Goal: Check status: Check status

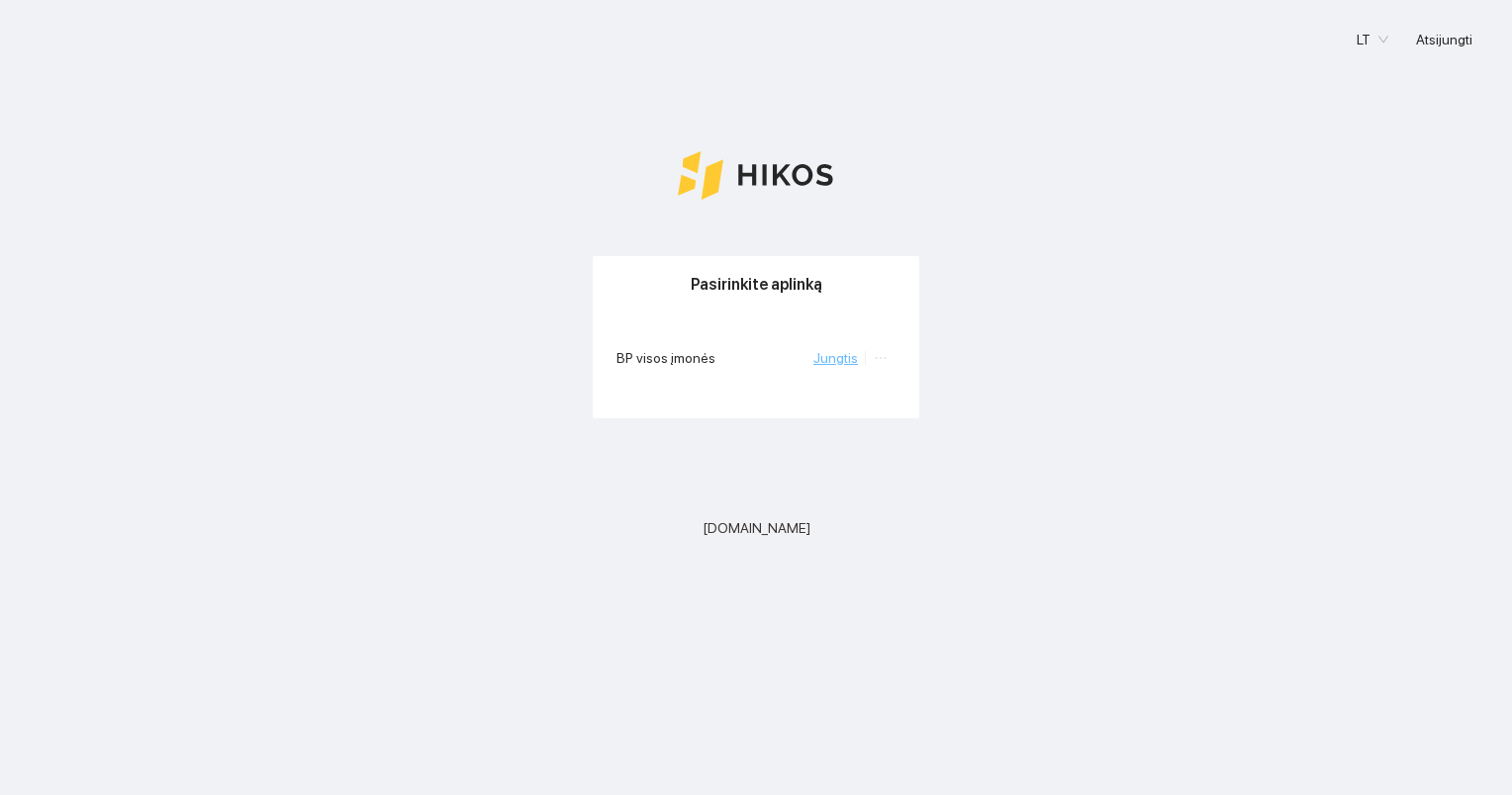
click at [843, 360] on link "Jungtis" at bounding box center [835, 359] width 45 height 16
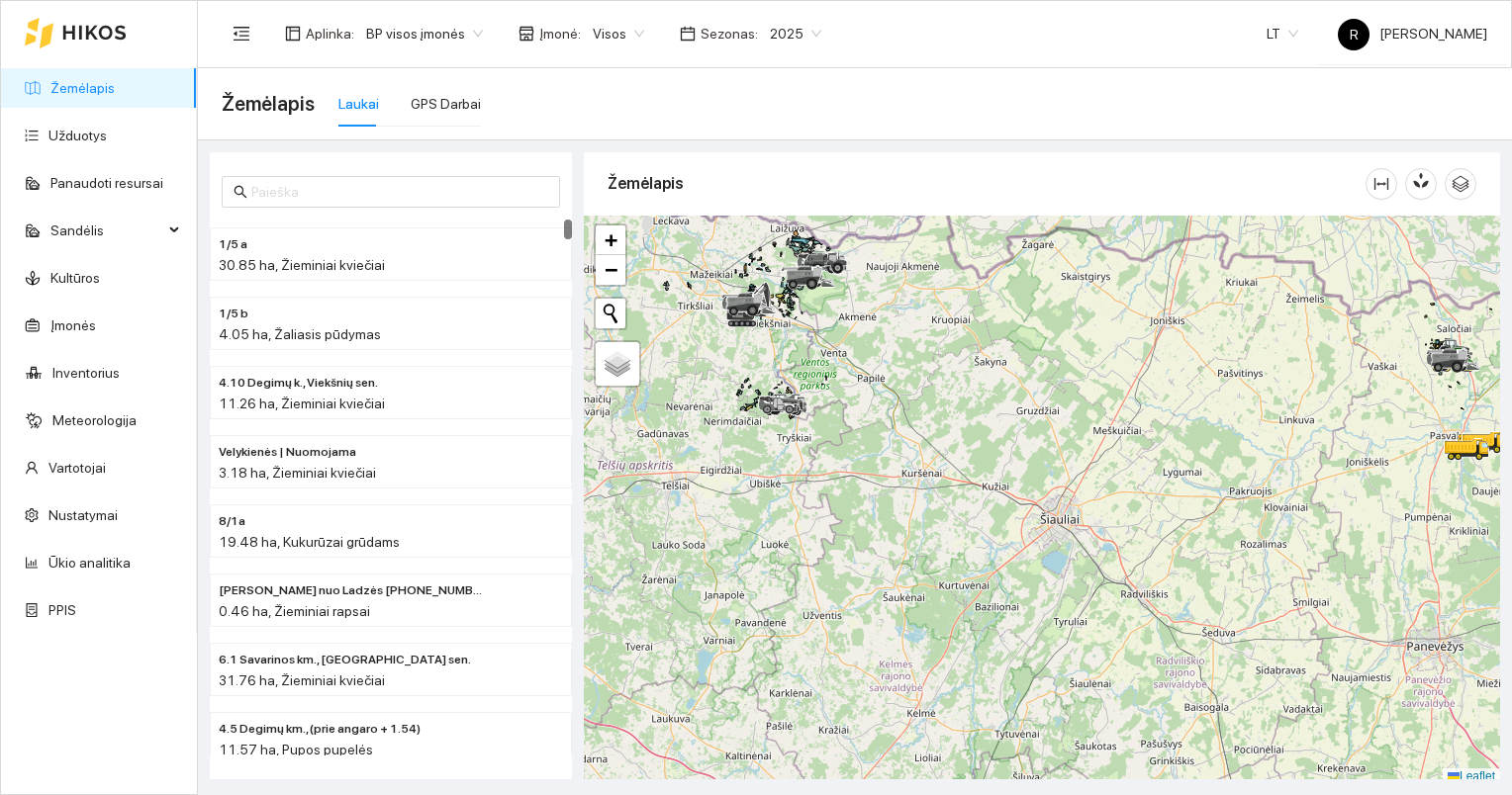
scroll to position [5, 0]
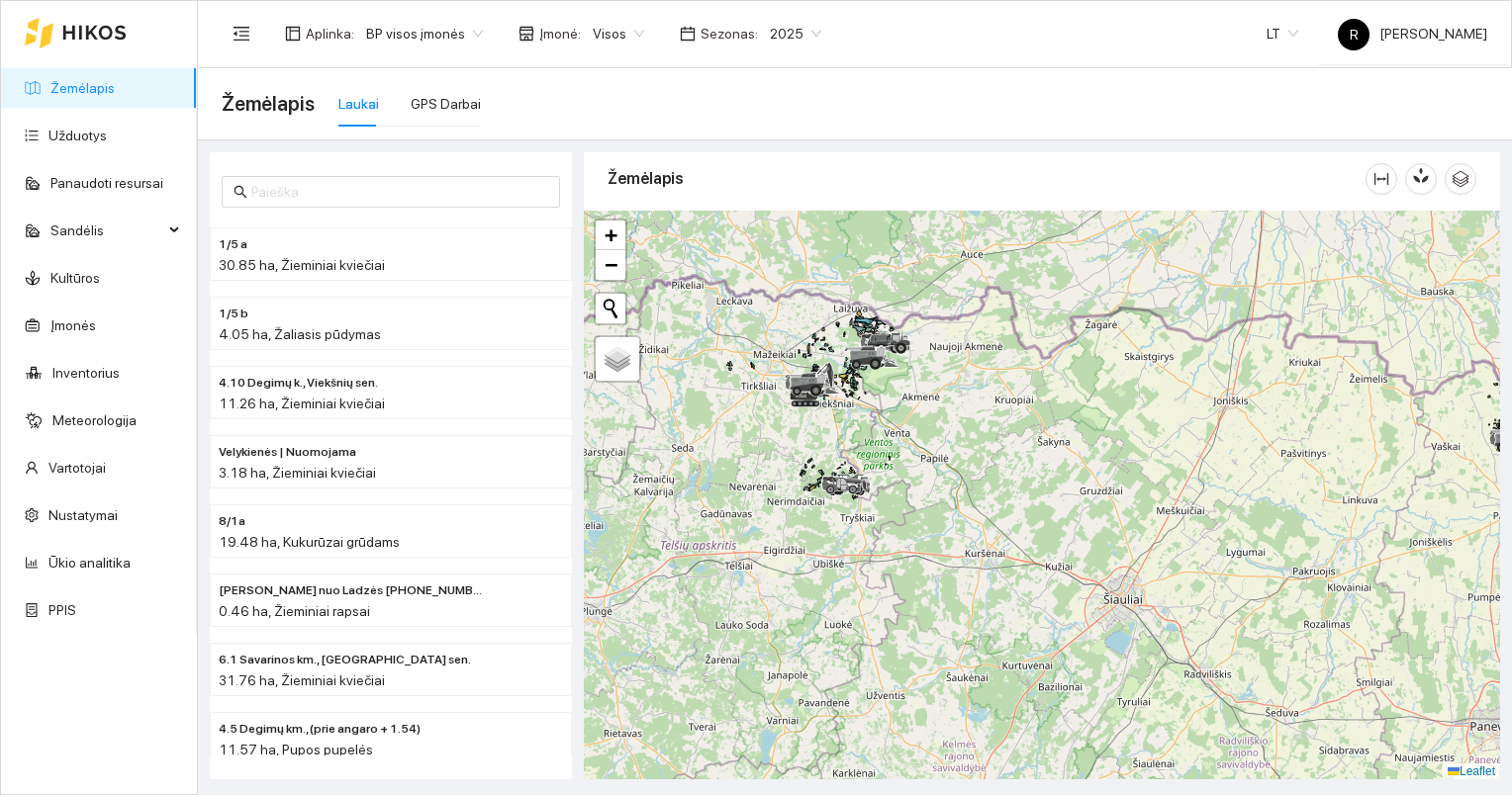
drag, startPoint x: 815, startPoint y: 377, endPoint x: 879, endPoint y: 462, distance: 106.4
click at [879, 462] on div at bounding box center [1041, 495] width 916 height 570
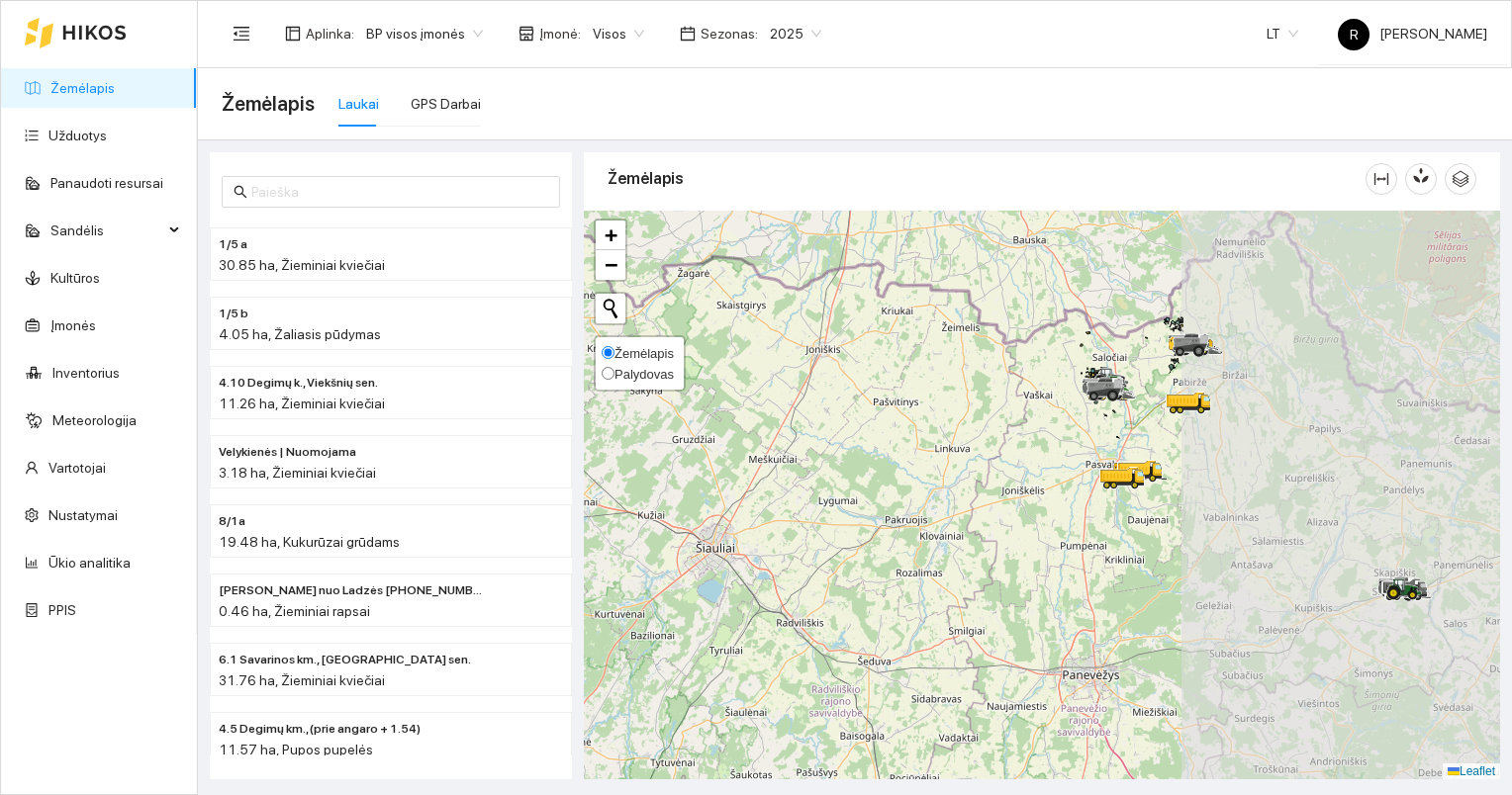
drag, startPoint x: 1017, startPoint y: 427, endPoint x: 615, endPoint y: 382, distance: 404.5
click at [605, 376] on div at bounding box center [1041, 495] width 916 height 570
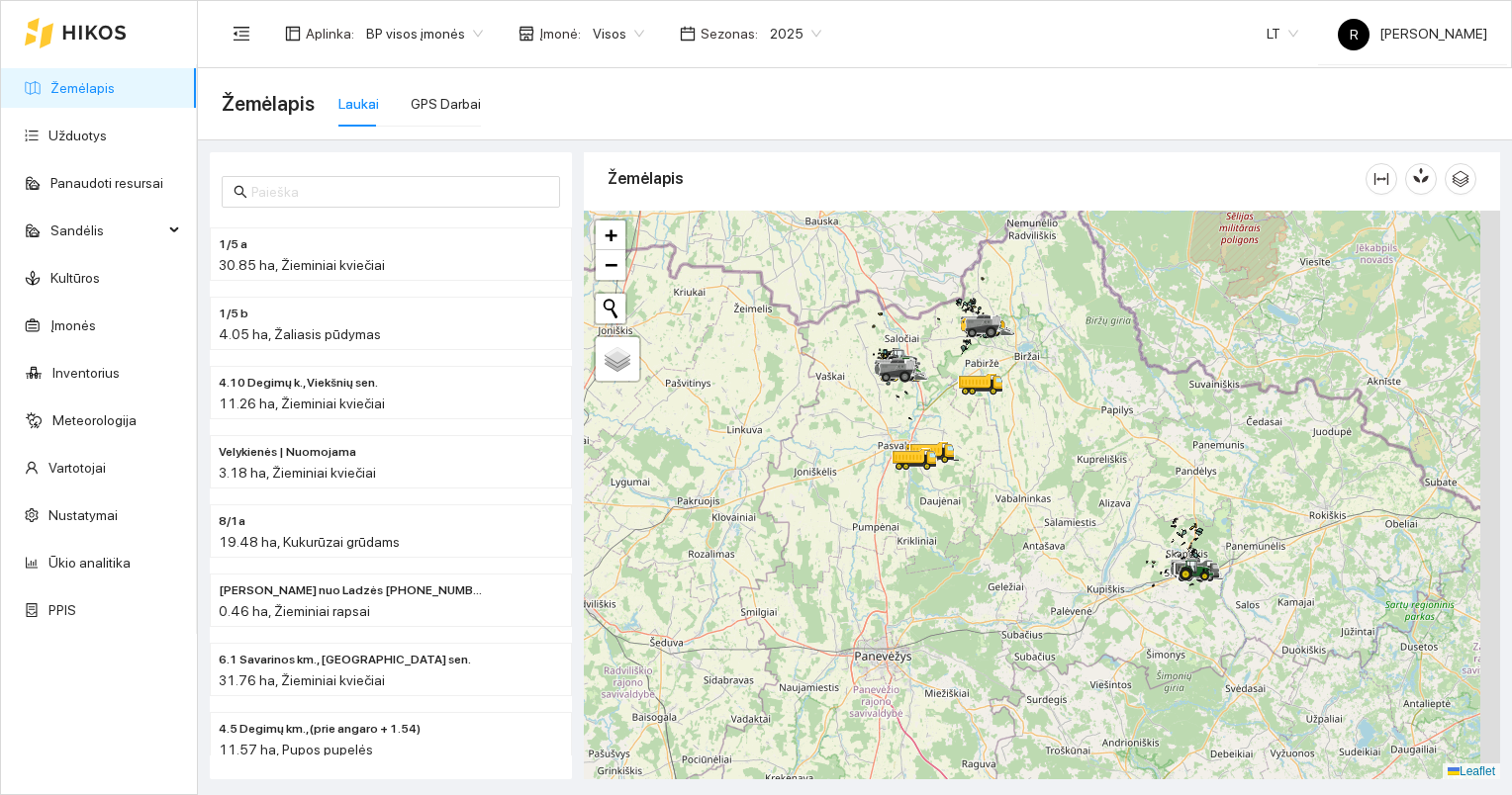
drag, startPoint x: 999, startPoint y: 425, endPoint x: 791, endPoint y: 405, distance: 209.0
click at [791, 405] on div at bounding box center [1041, 495] width 916 height 570
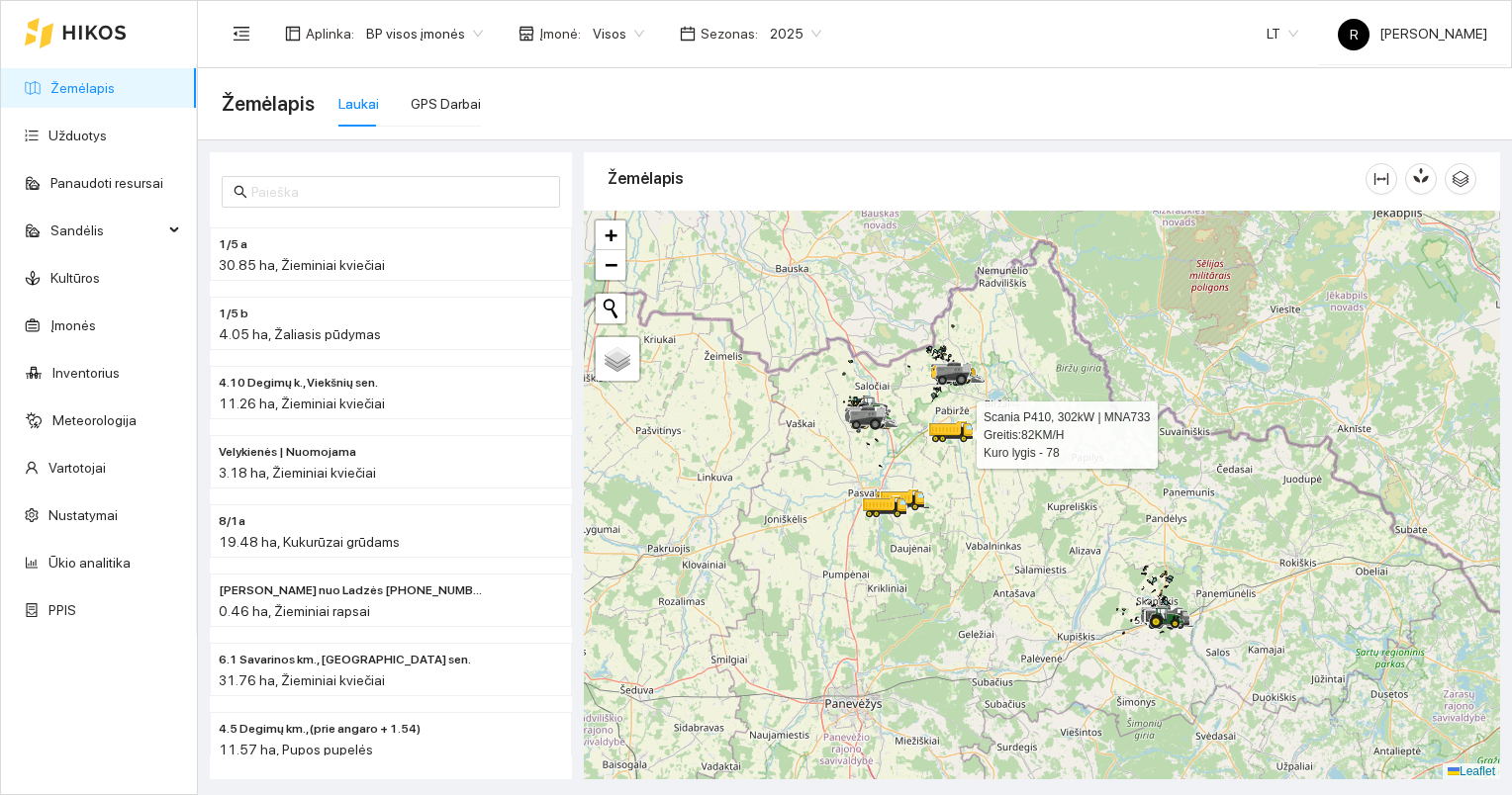
drag, startPoint x: 922, startPoint y: 421, endPoint x: 935, endPoint y: 459, distance: 40.2
click at [935, 459] on div at bounding box center [939, 442] width 12 height 50
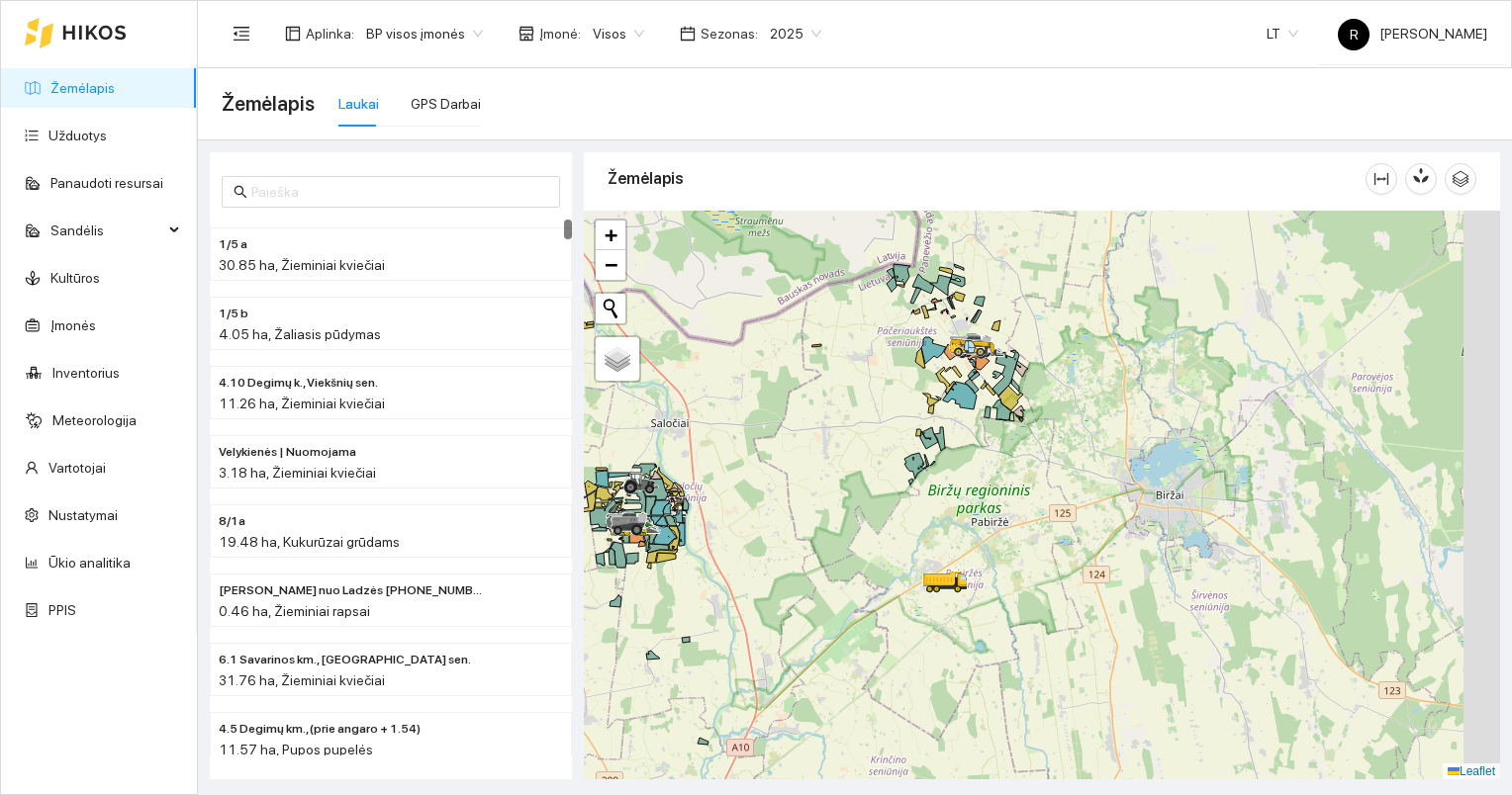
drag, startPoint x: 1051, startPoint y: 325, endPoint x: 839, endPoint y: 590, distance: 339.4
click at [839, 522] on div at bounding box center [1041, 495] width 916 height 570
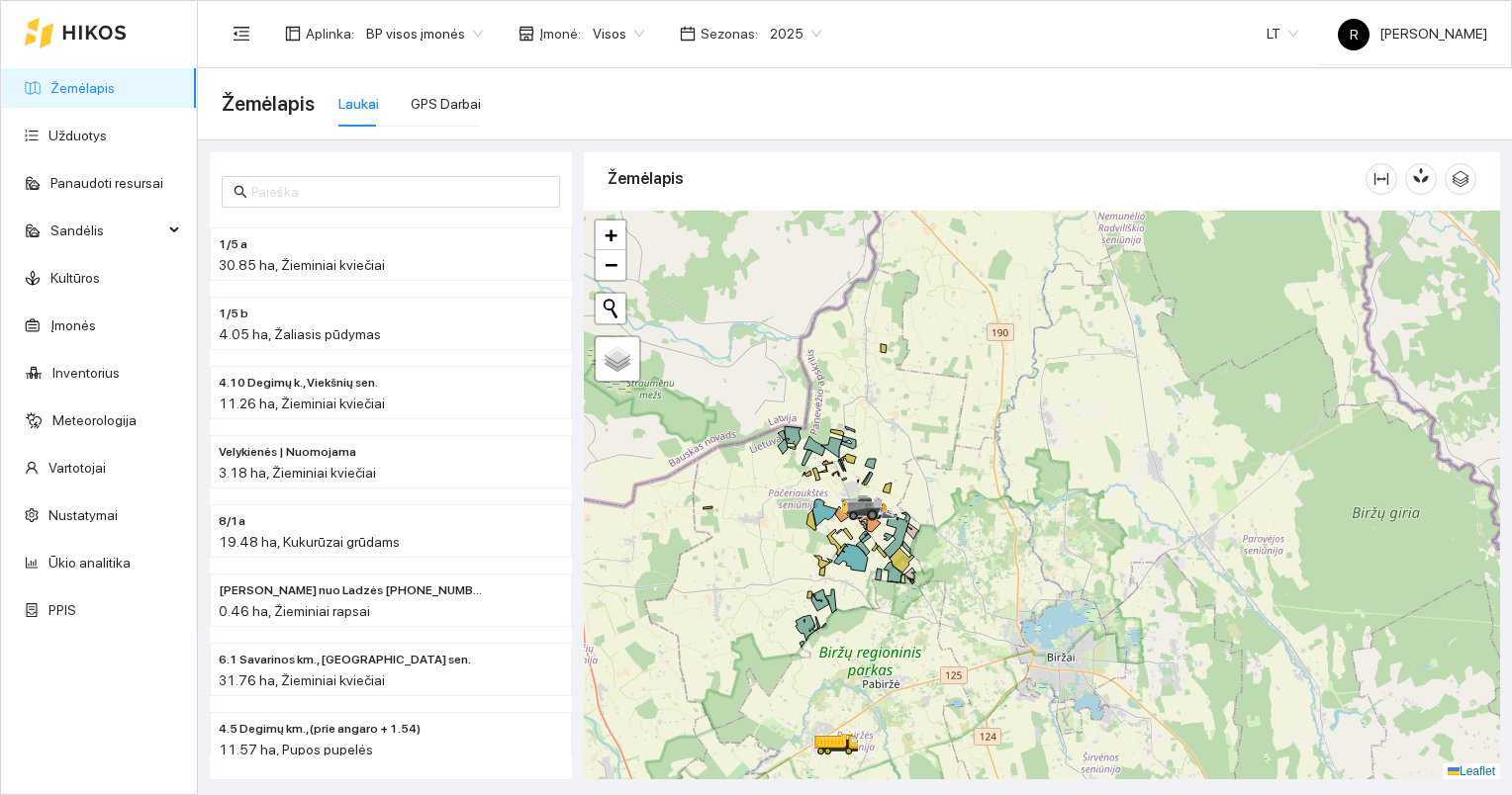
click at [629, 35] on span "Visos" at bounding box center [618, 34] width 52 height 30
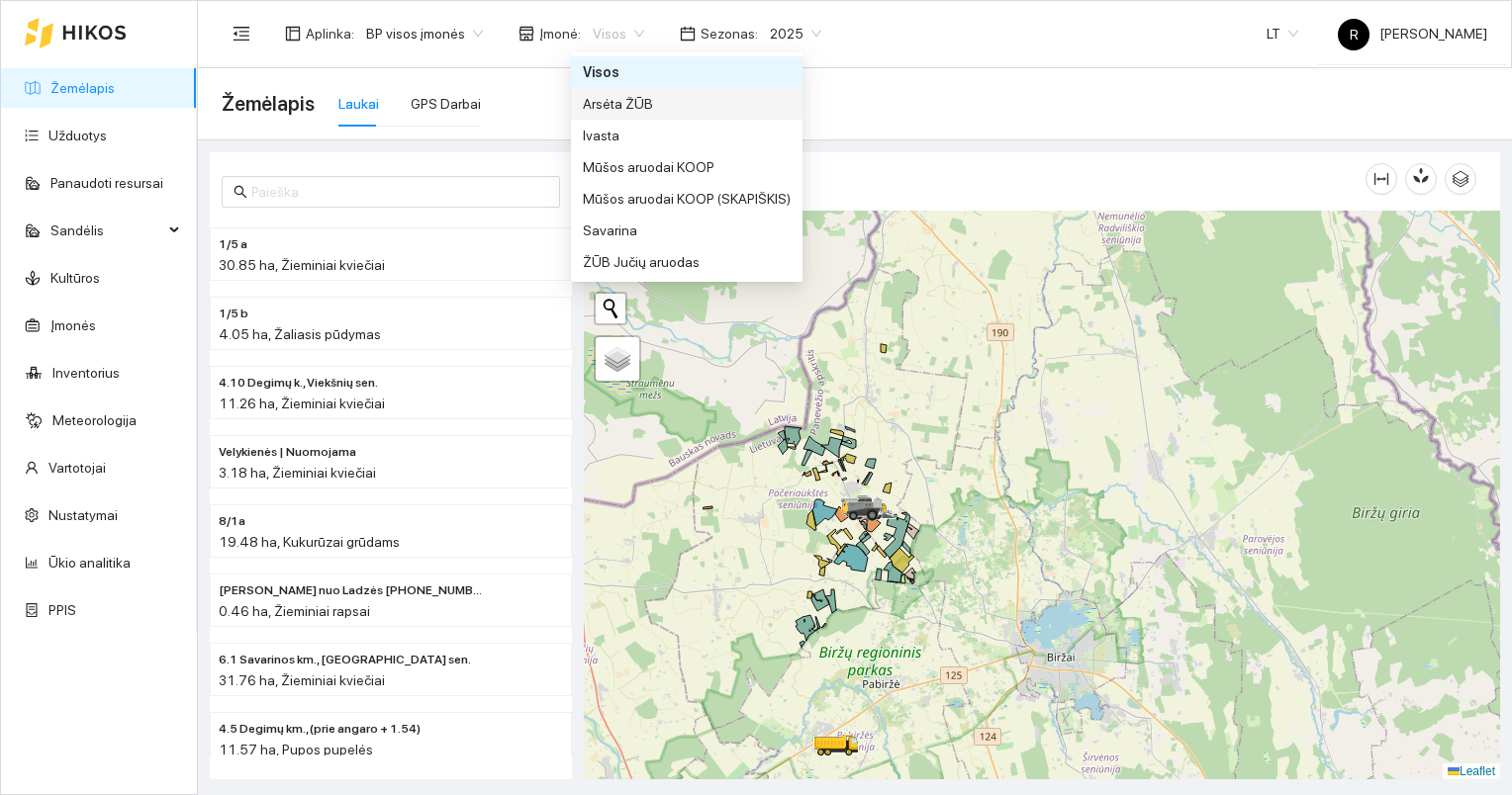
click at [615, 96] on div "Arsėta ŽŪB" at bounding box center [686, 104] width 208 height 22
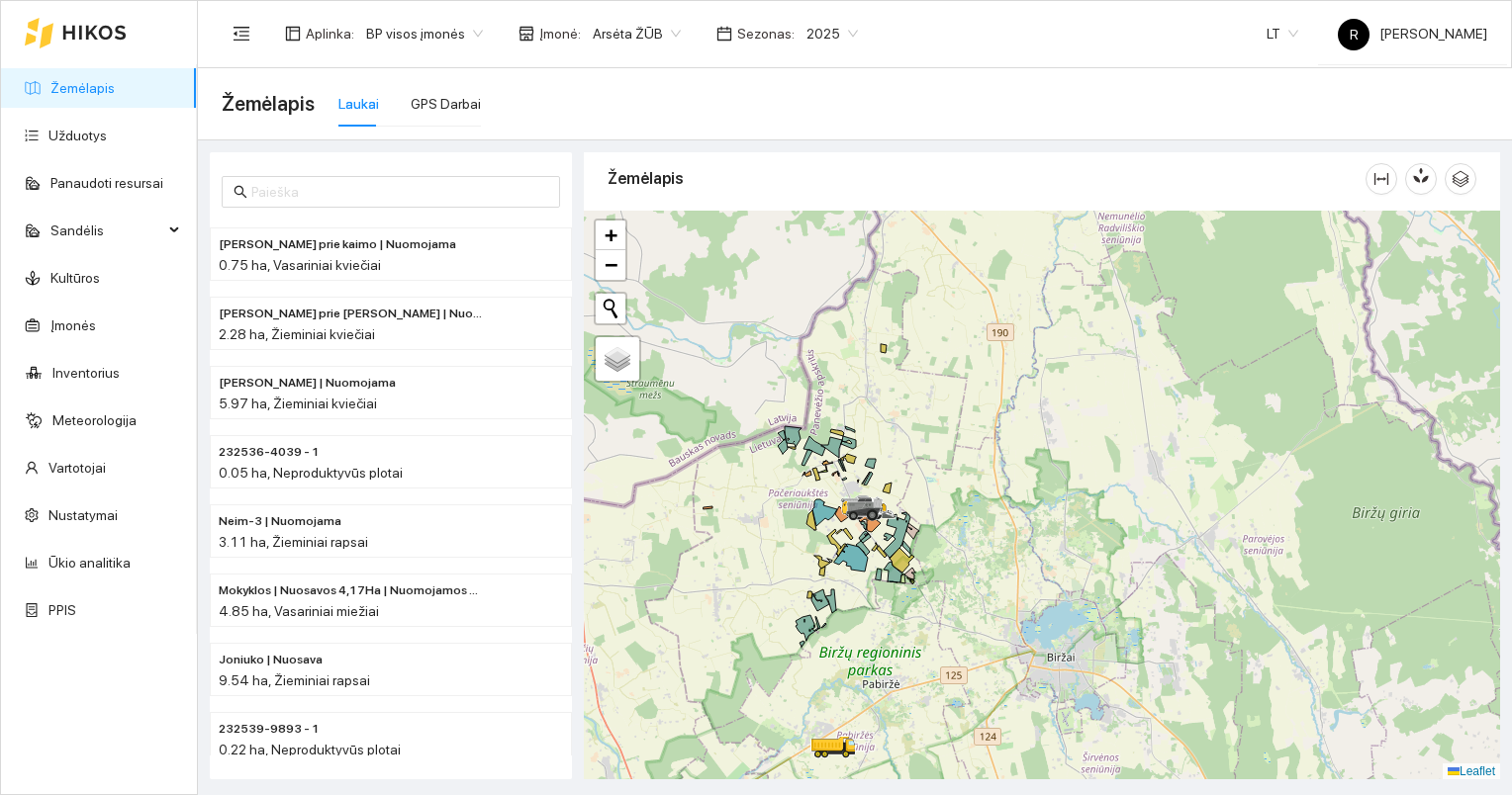
click at [832, 34] on span "2025" at bounding box center [832, 34] width 52 height 30
click at [807, 254] on div "2026" at bounding box center [813, 263] width 51 height 22
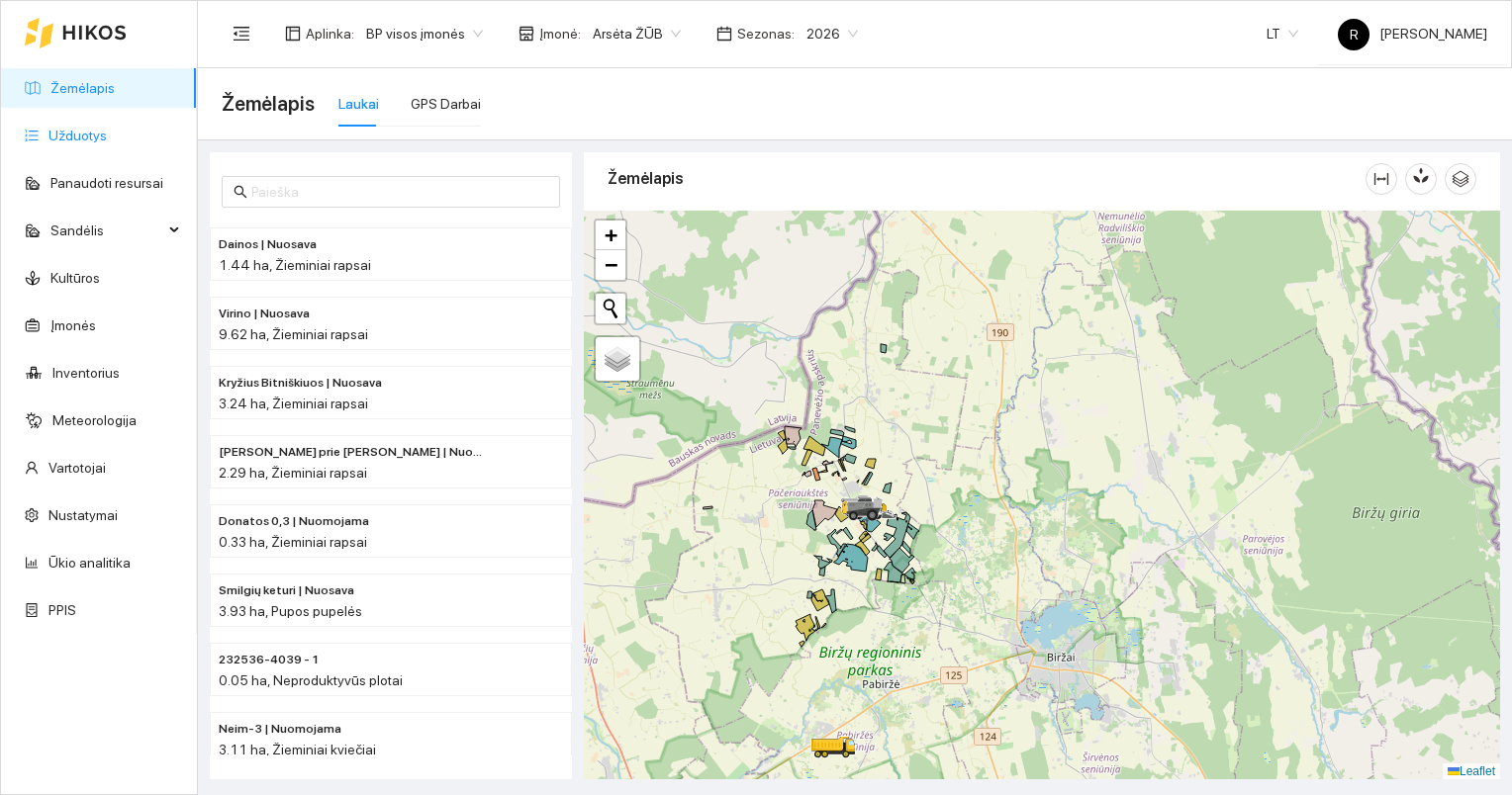
click at [63, 132] on link "Užduotys" at bounding box center [78, 136] width 58 height 16
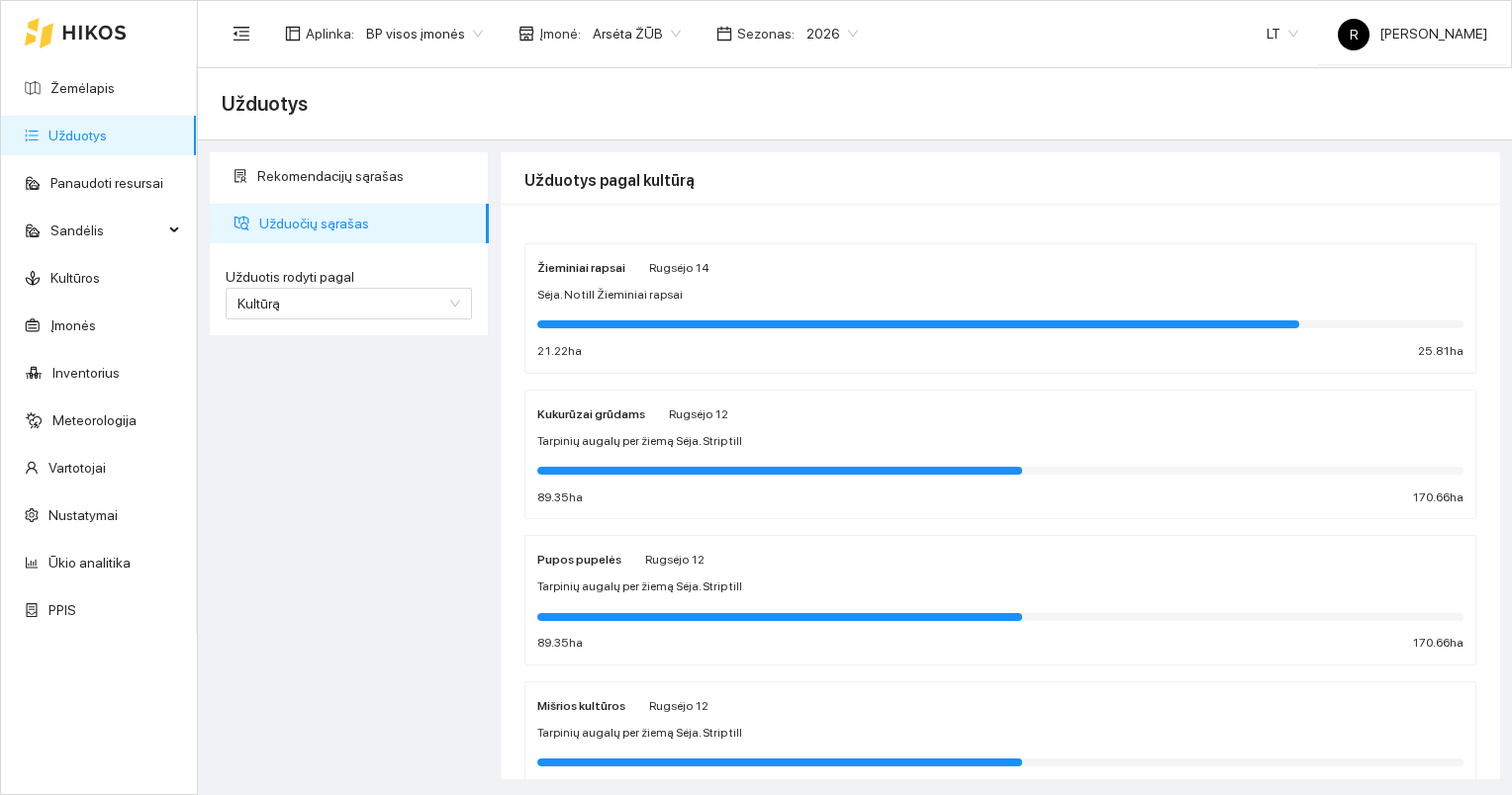
click at [597, 264] on strong "Žieminiai rapsai" at bounding box center [581, 268] width 88 height 14
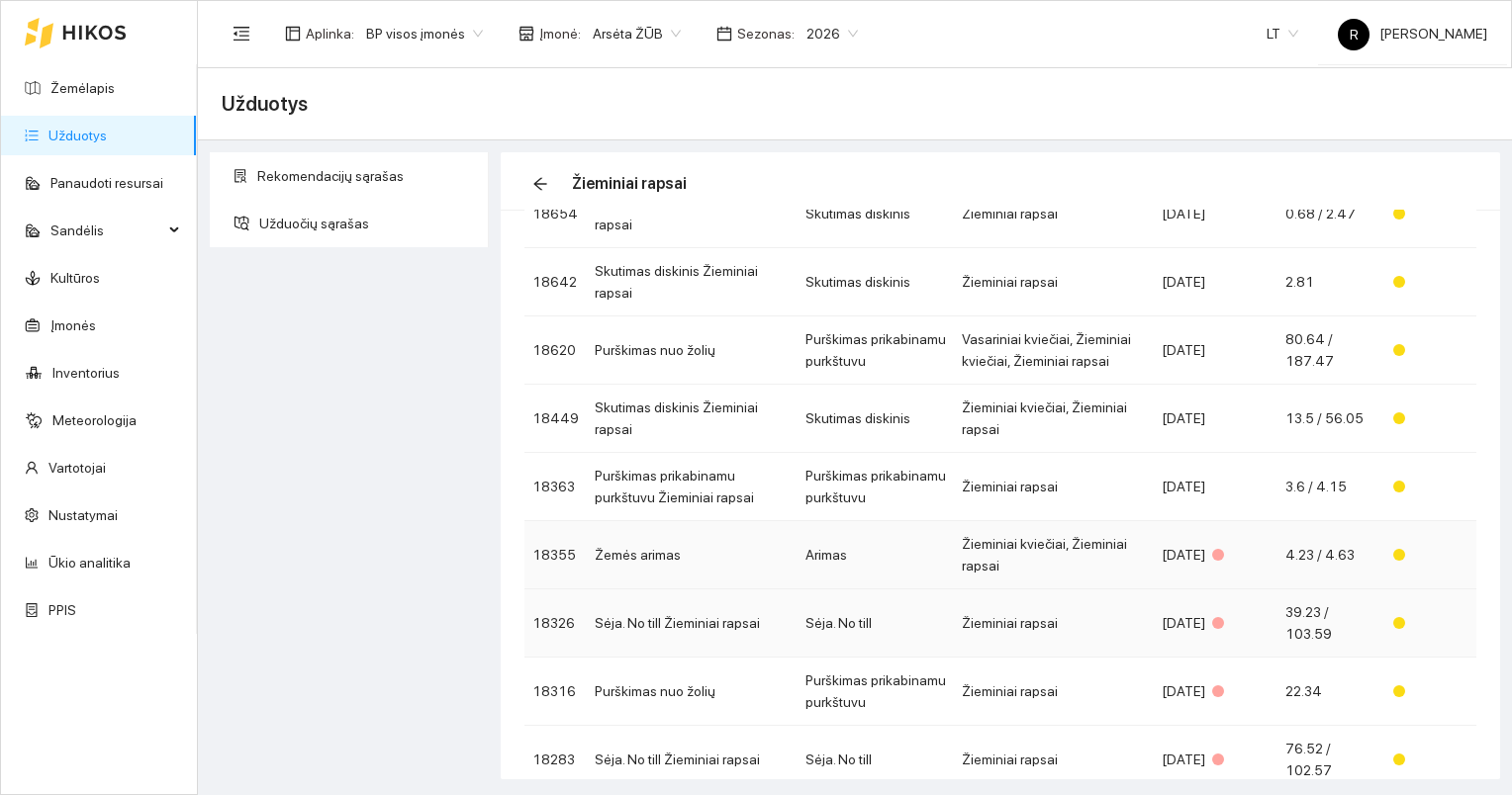
scroll to position [246, 0]
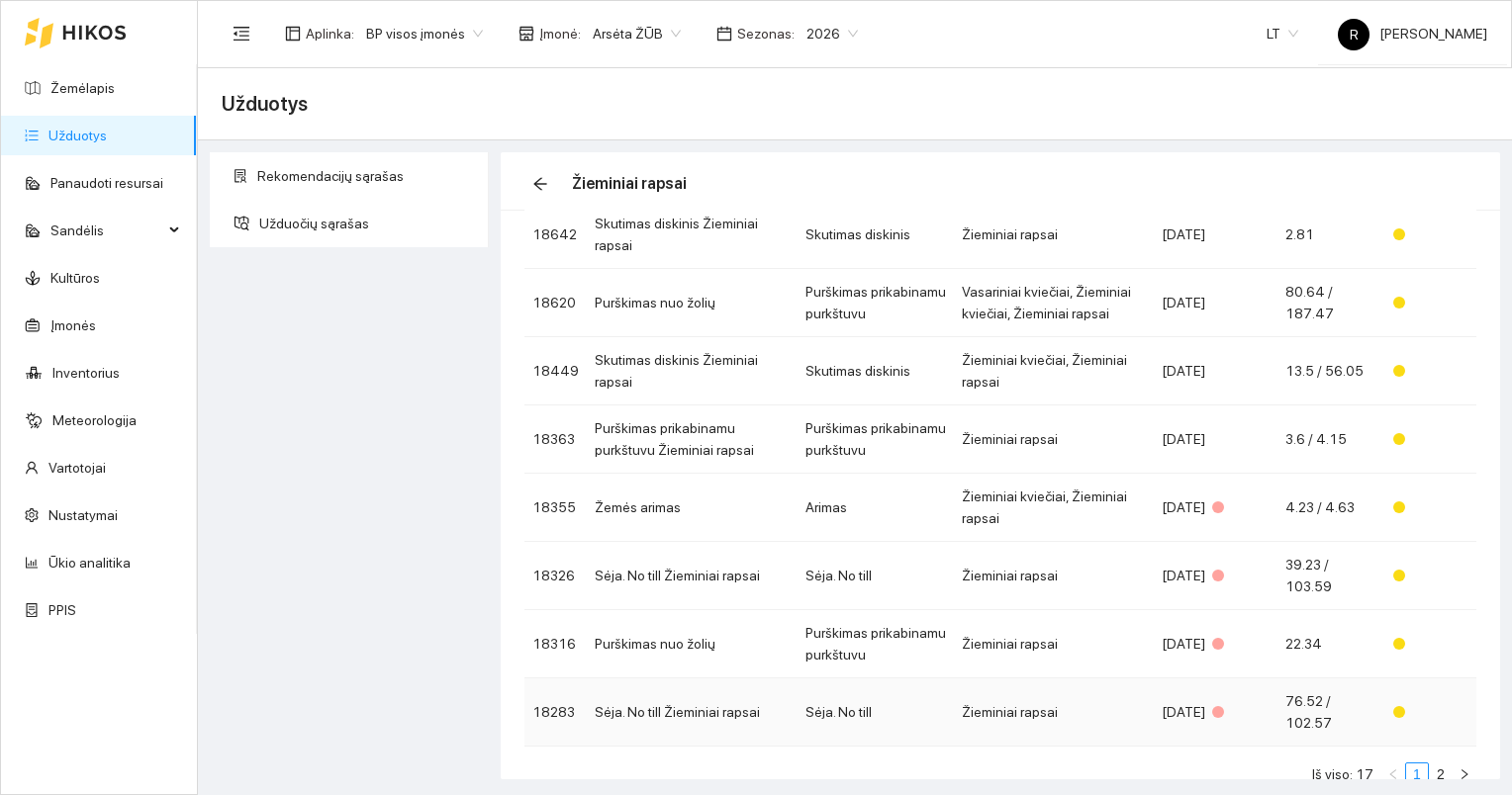
click at [693, 522] on td "Sėja. No till Žieminiai rapsai" at bounding box center [691, 712] width 211 height 68
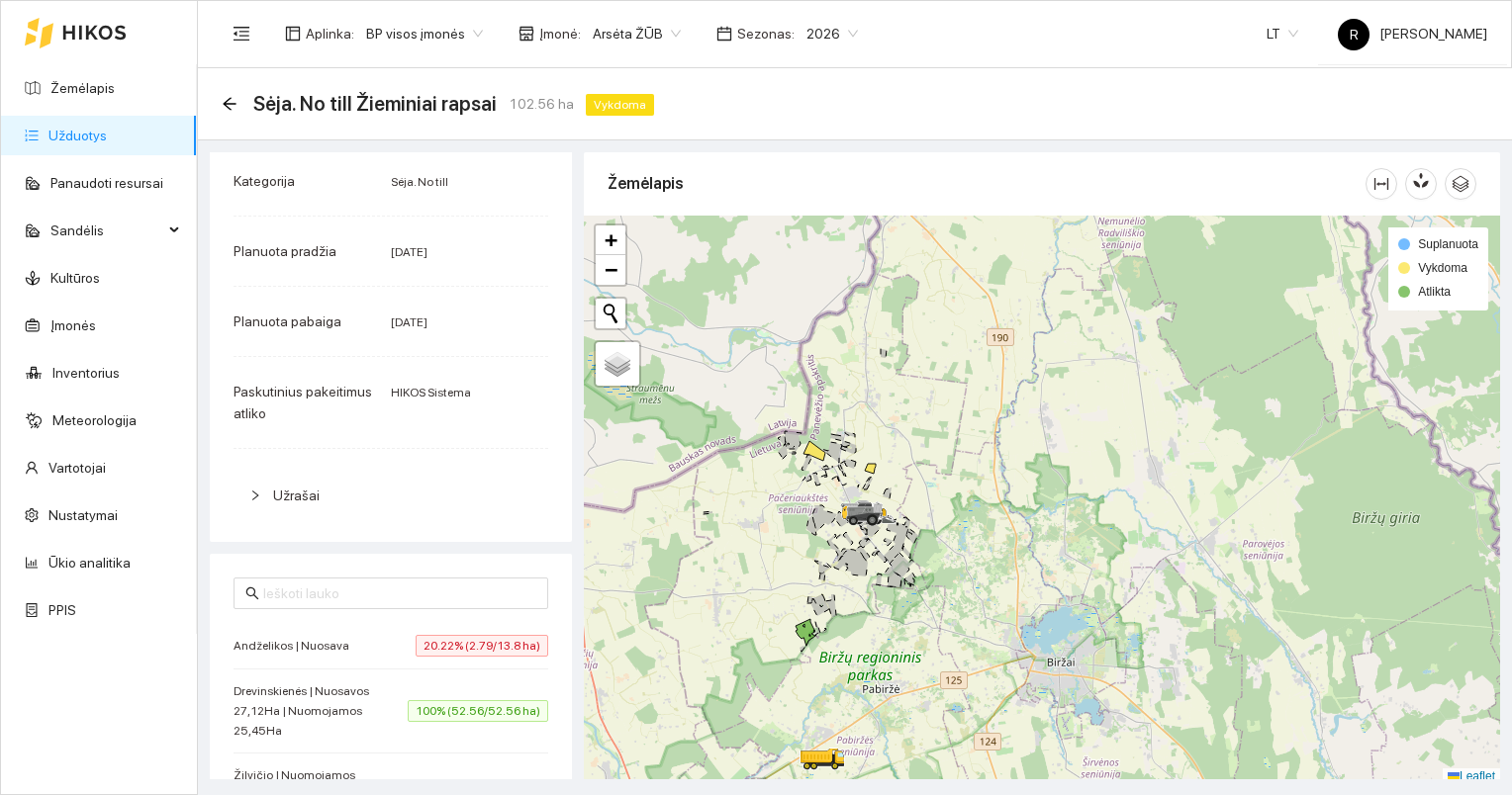
scroll to position [156, 0]
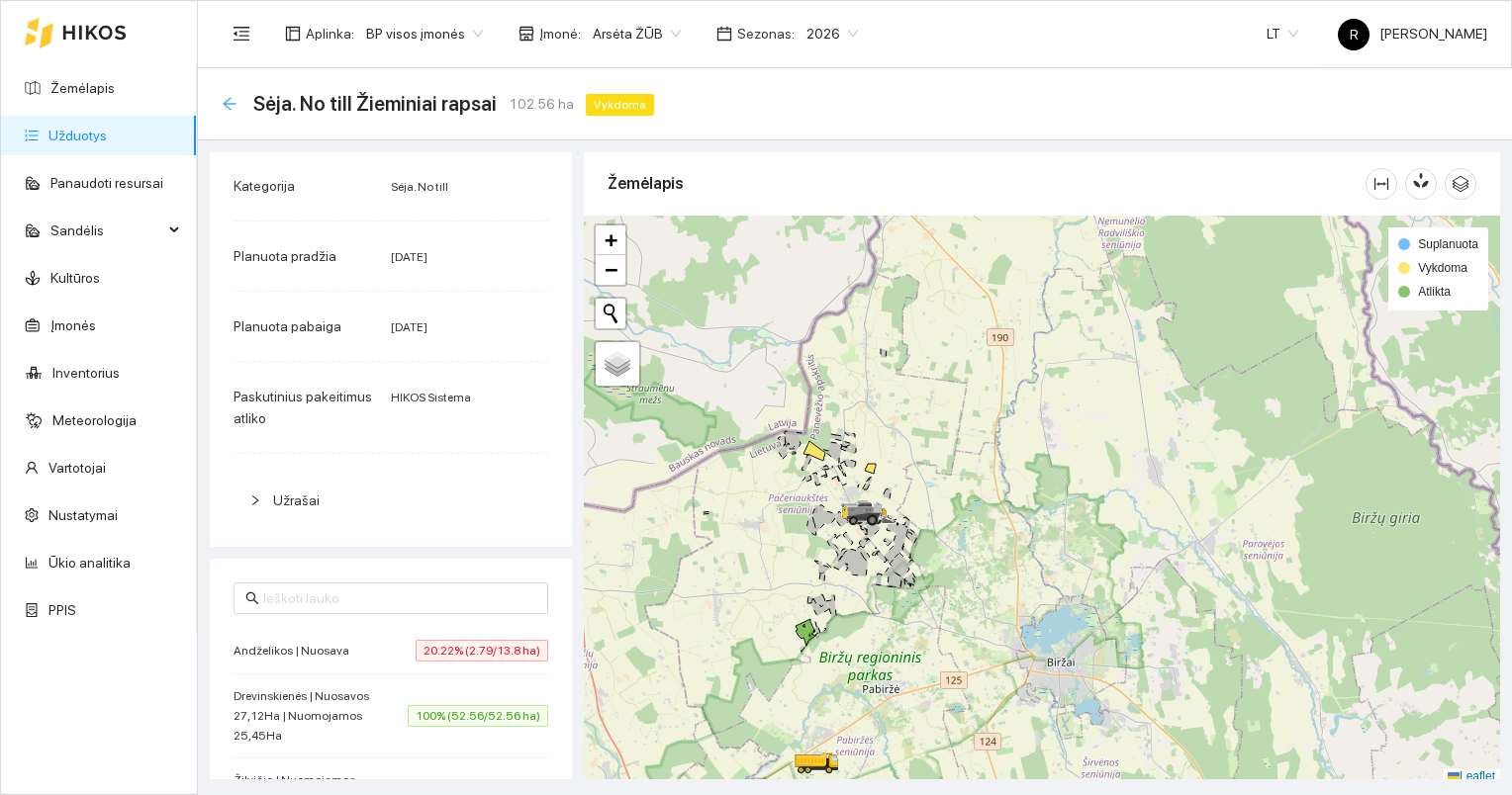
click at [228, 100] on icon "arrow-left" at bounding box center [229, 103] width 13 height 13
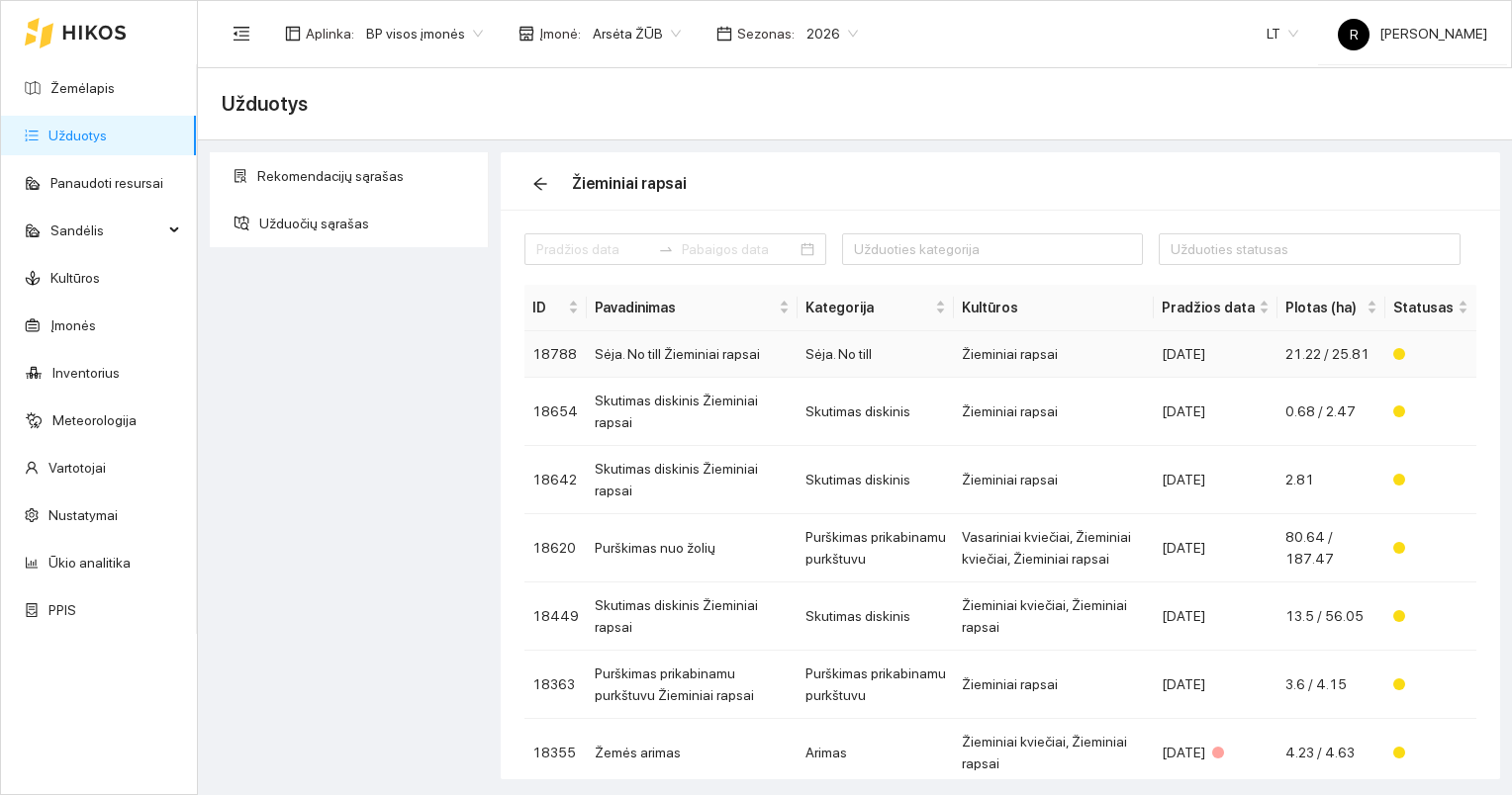
click at [670, 349] on td "Sėja. No till Žieminiai rapsai" at bounding box center [691, 355] width 211 height 47
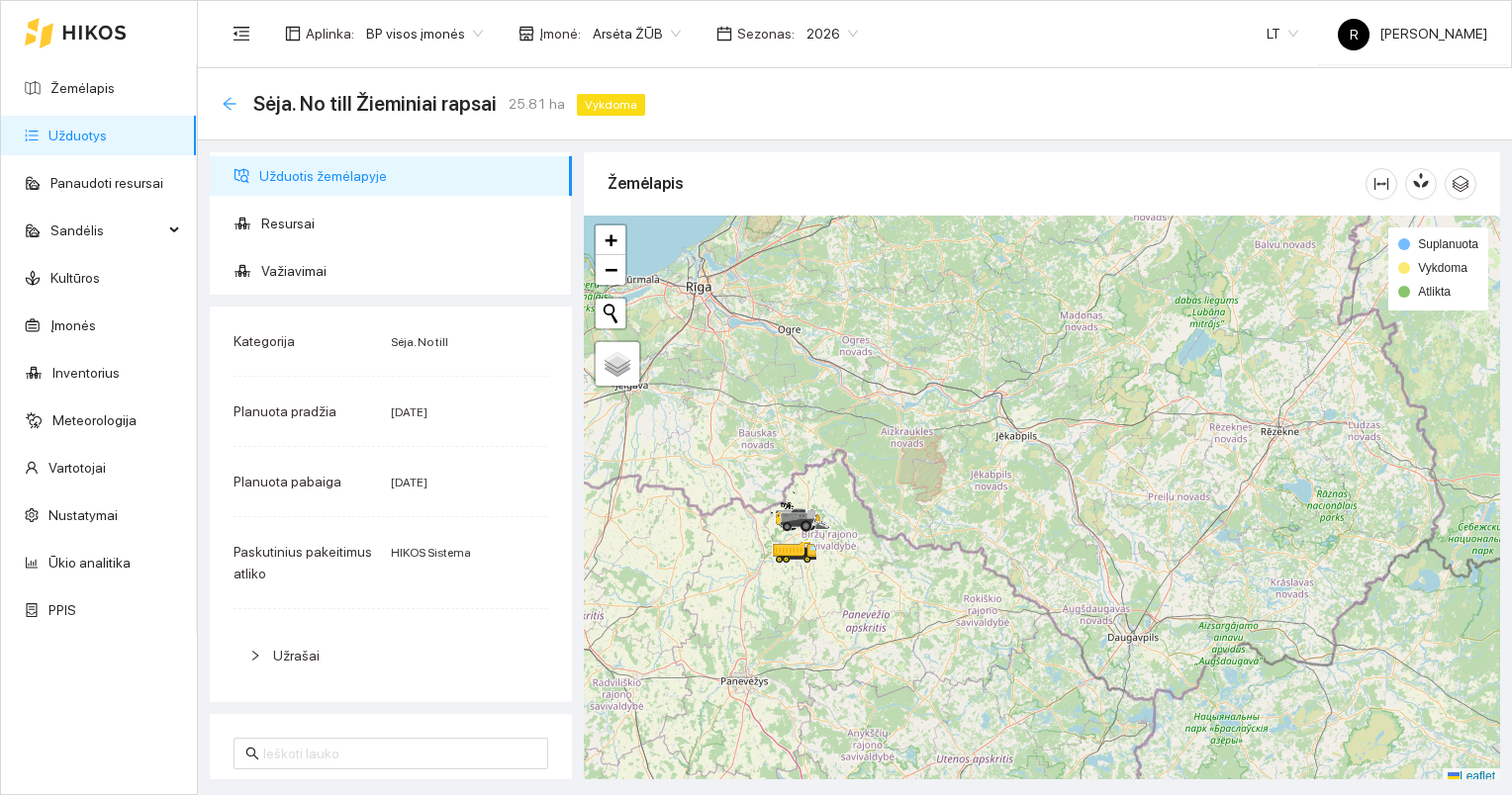
click at [225, 99] on icon "arrow-left" at bounding box center [230, 104] width 16 height 16
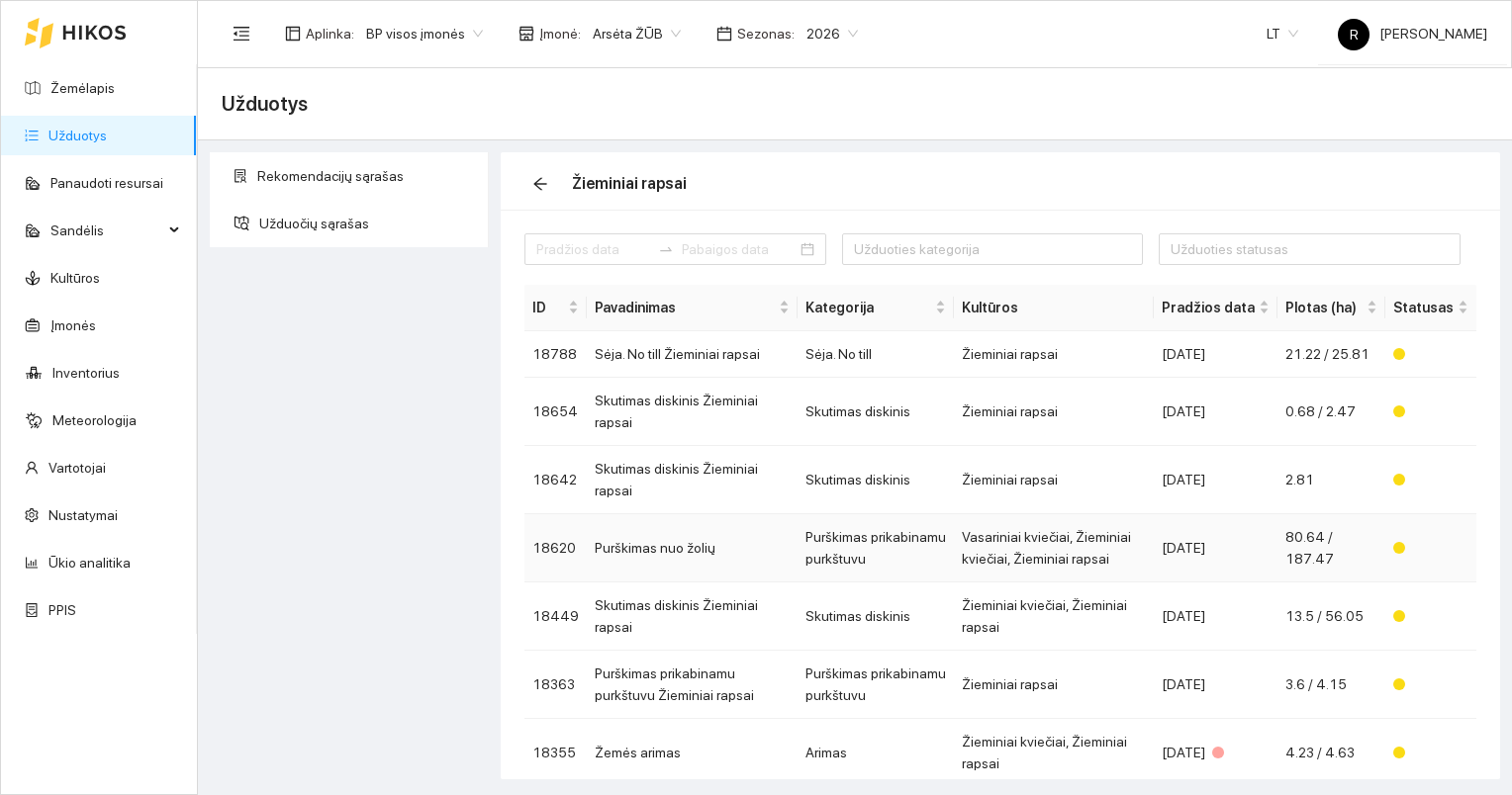
click at [685, 514] on td "Purškimas nuo žolių" at bounding box center [691, 548] width 211 height 68
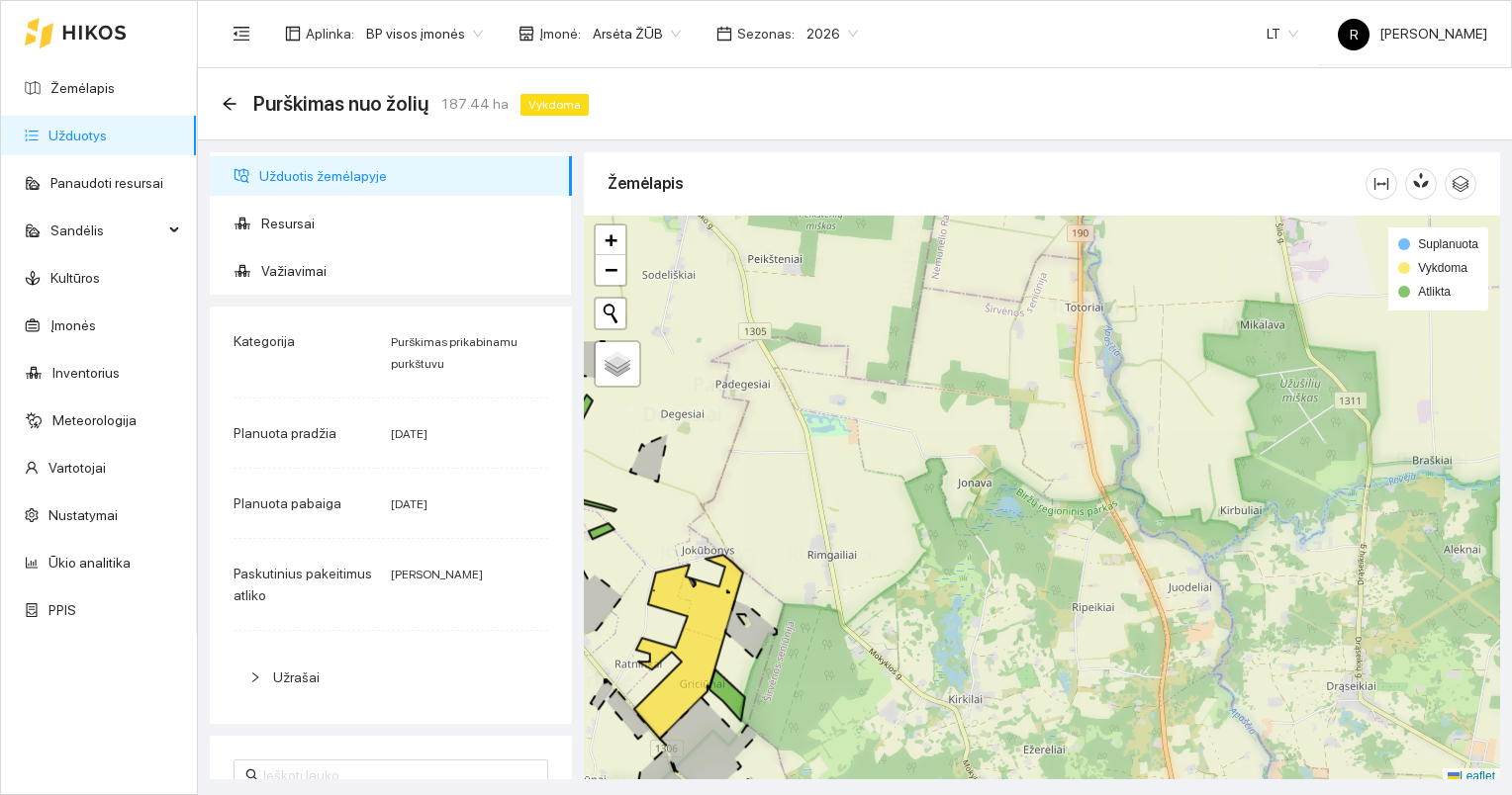
scroll to position [5, 0]
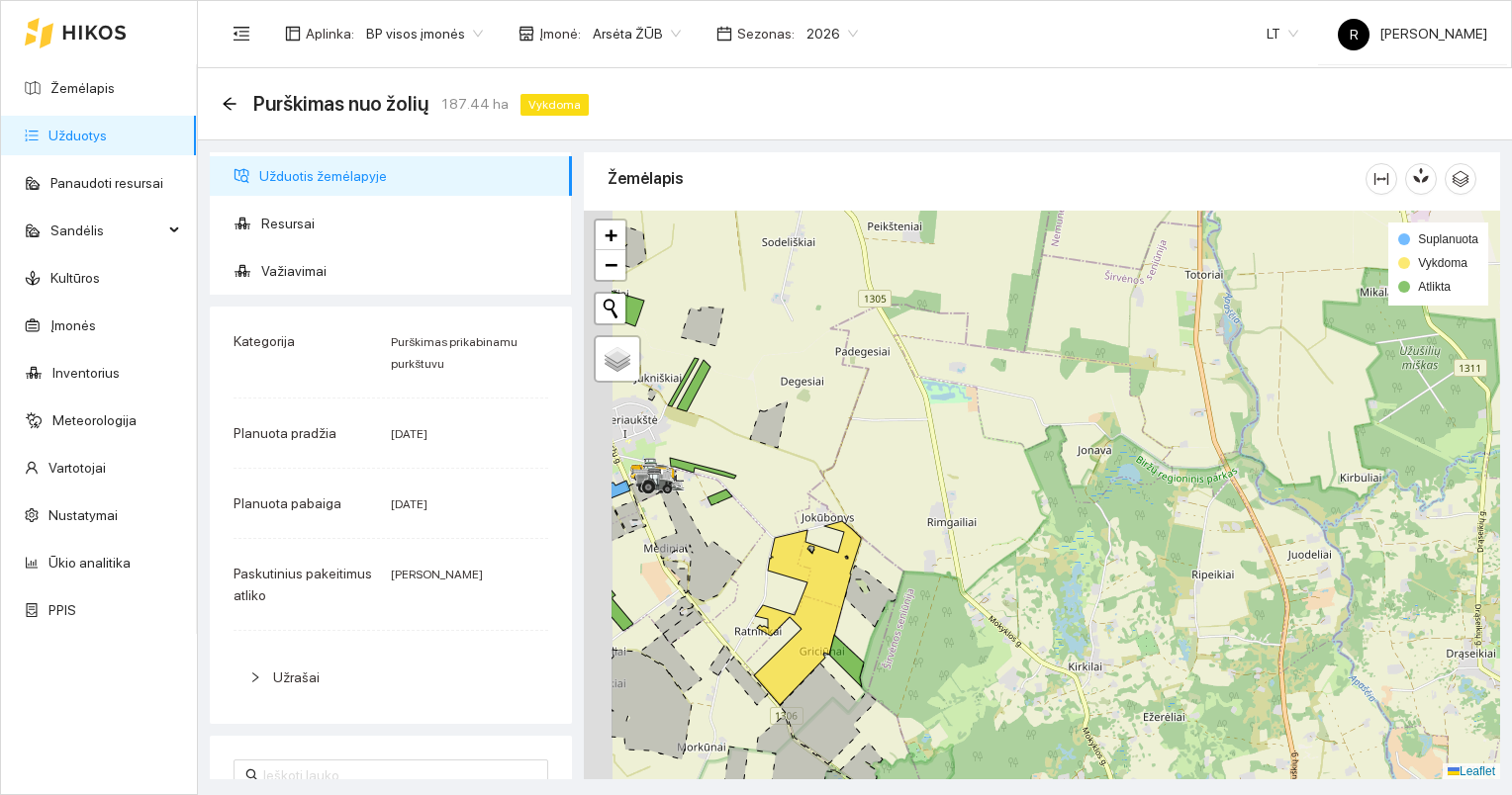
drag, startPoint x: 727, startPoint y: 538, endPoint x: 1065, endPoint y: 463, distance: 346.2
click at [969, 463] on div at bounding box center [1041, 495] width 916 height 570
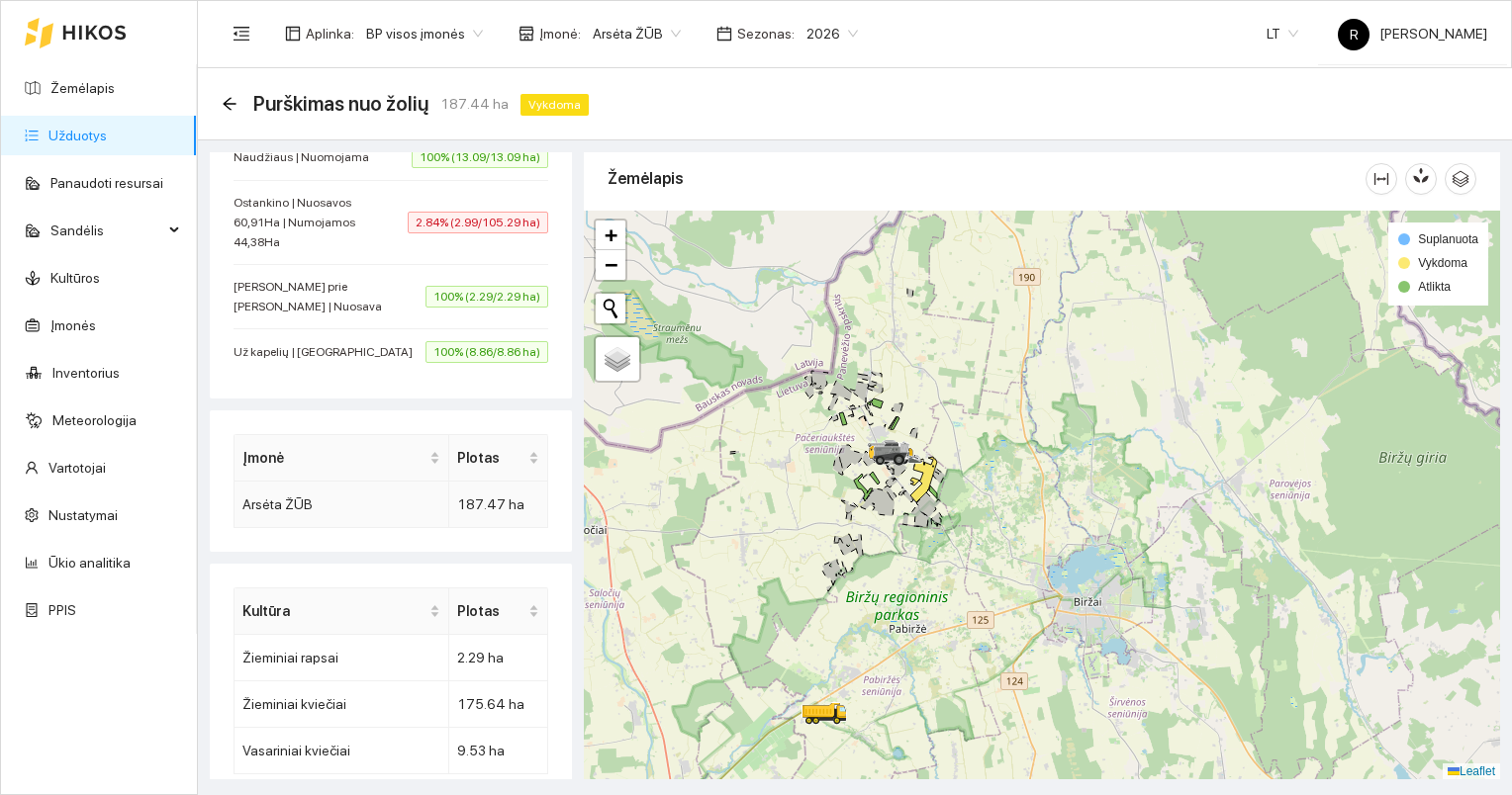
scroll to position [574, 0]
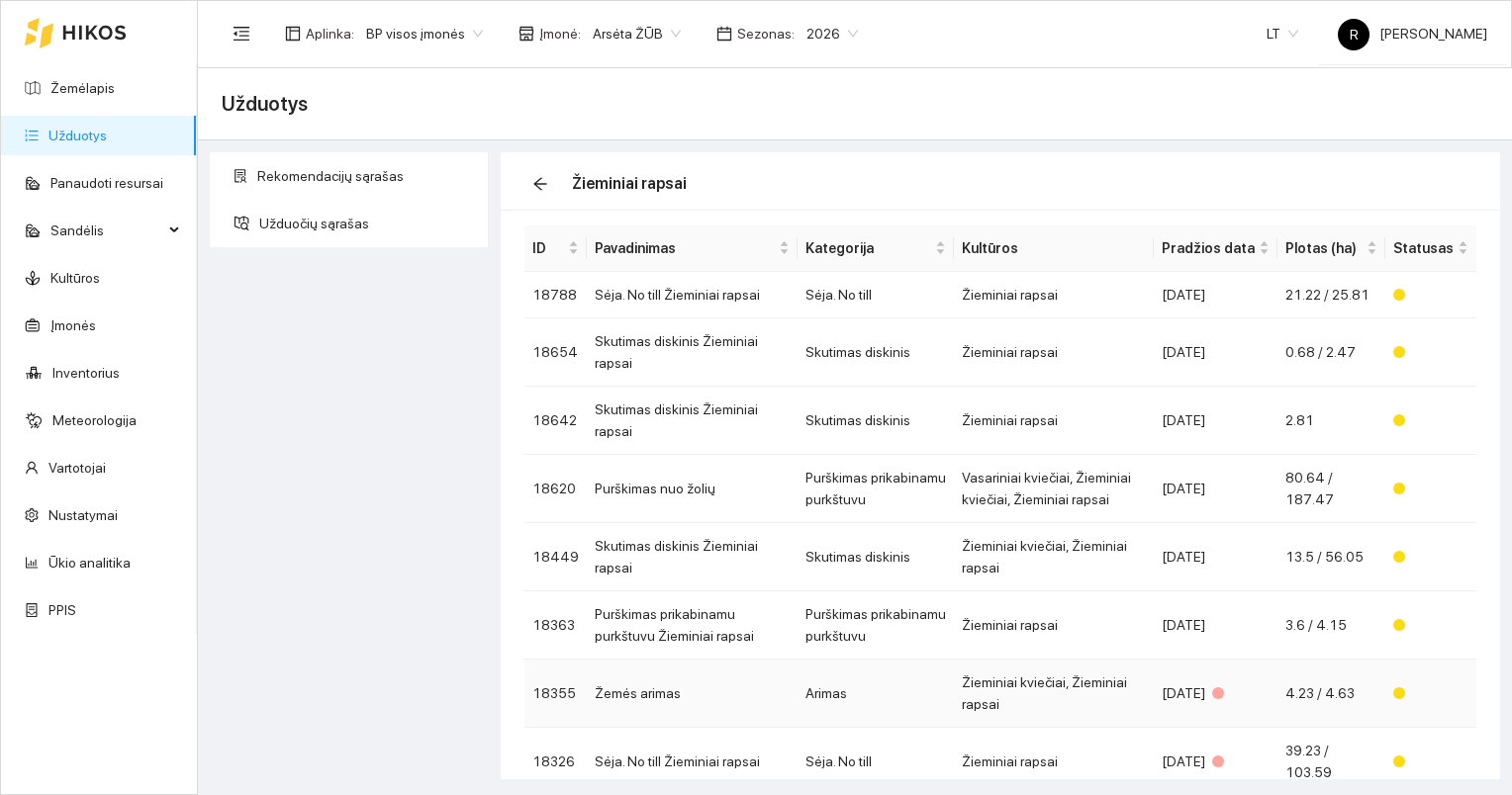
scroll to position [48, 0]
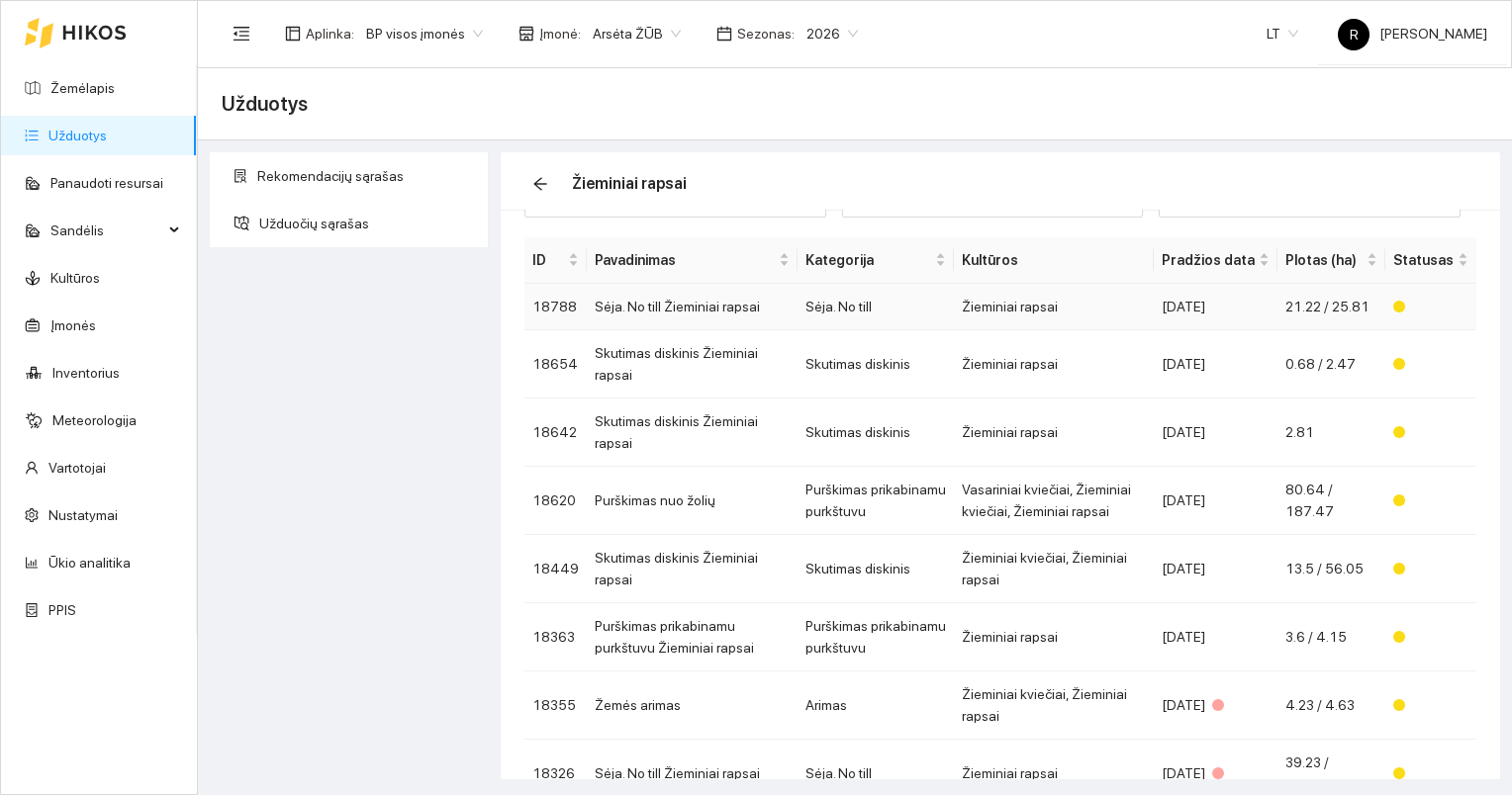
click at [658, 308] on td "Sėja. No till Žieminiai rapsai" at bounding box center [691, 307] width 211 height 47
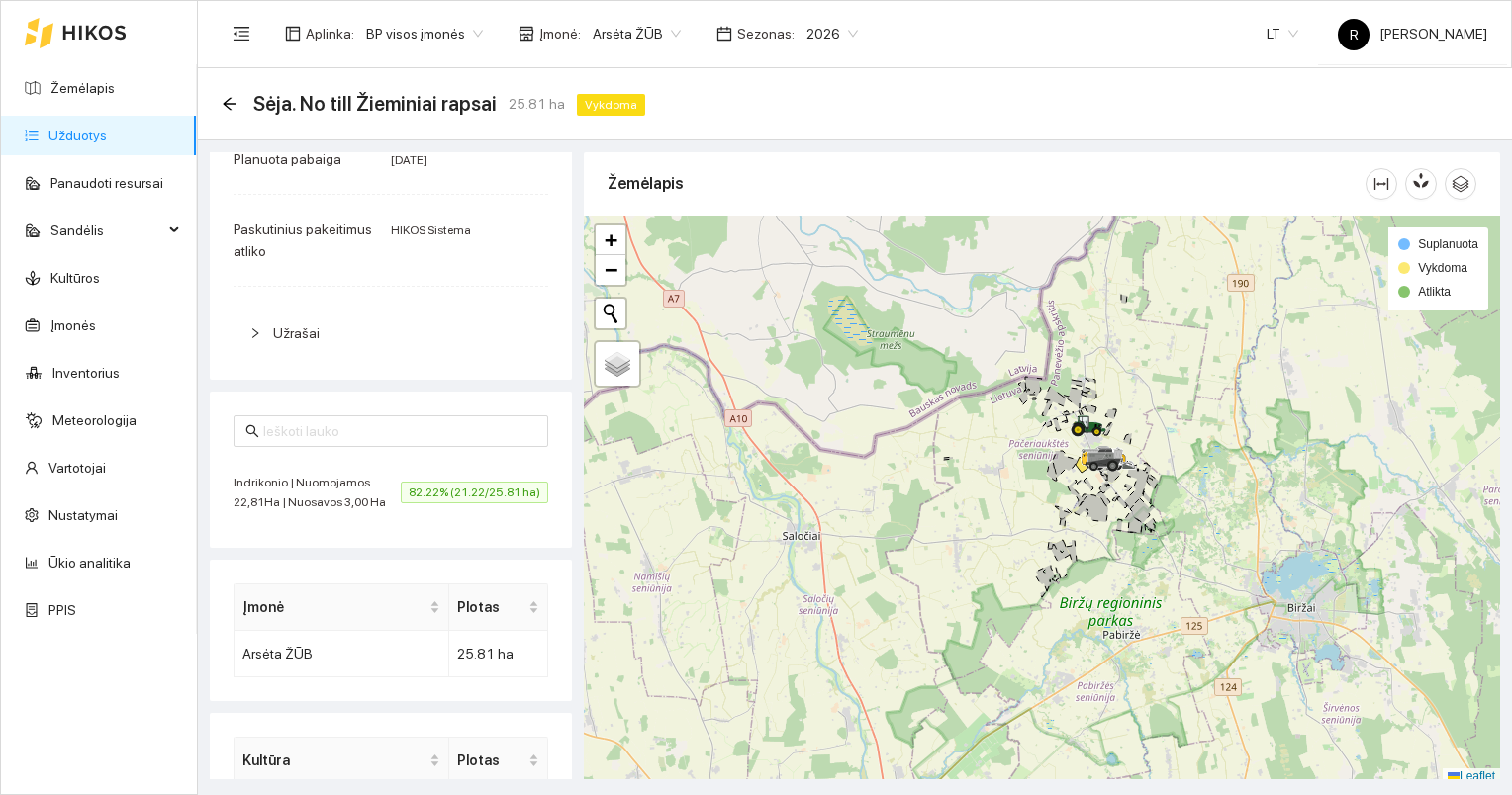
scroll to position [5, 0]
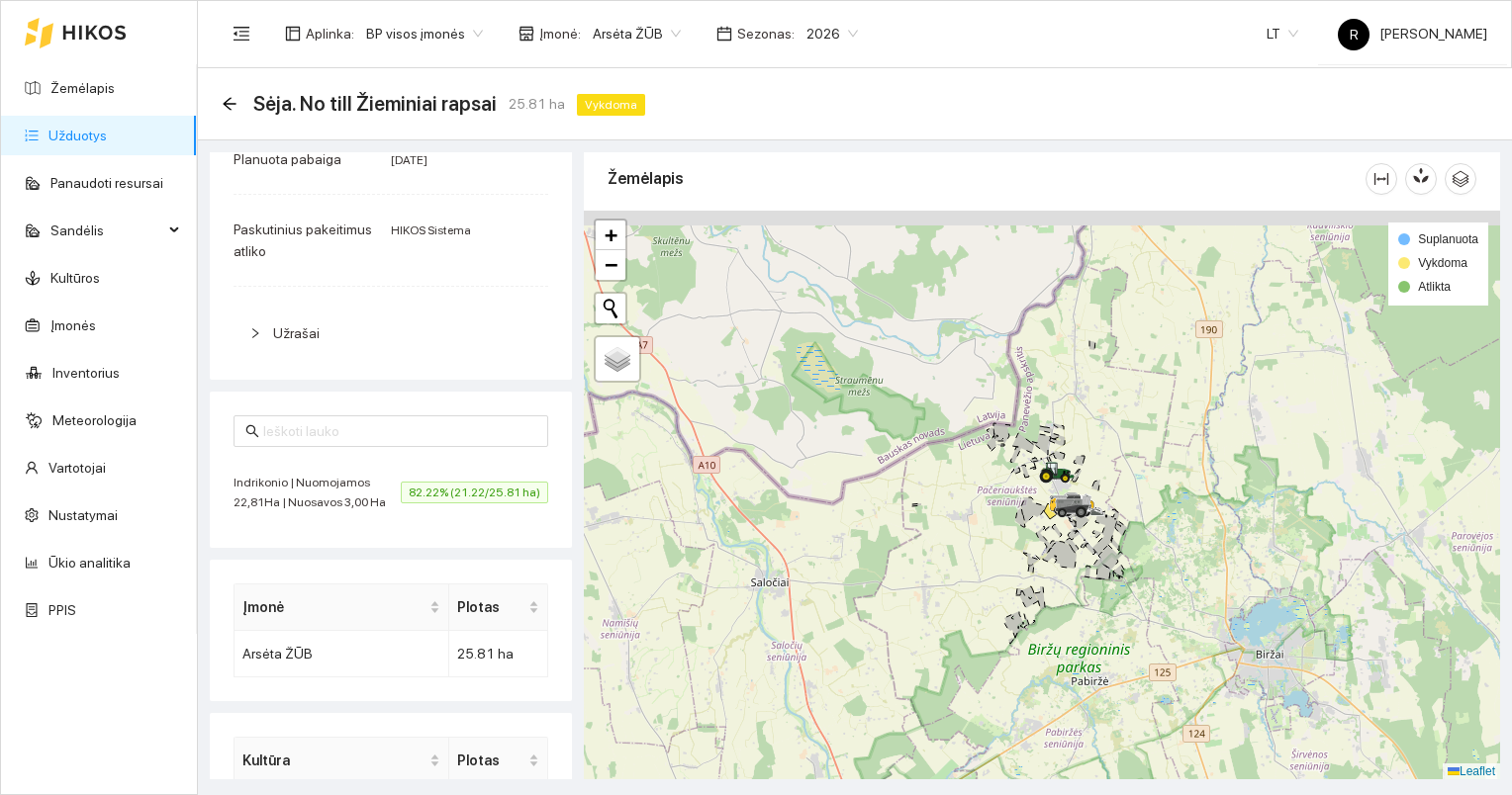
drag, startPoint x: 1069, startPoint y: 475, endPoint x: 1037, endPoint y: 527, distance: 61.1
click at [969, 522] on div at bounding box center [1041, 495] width 916 height 570
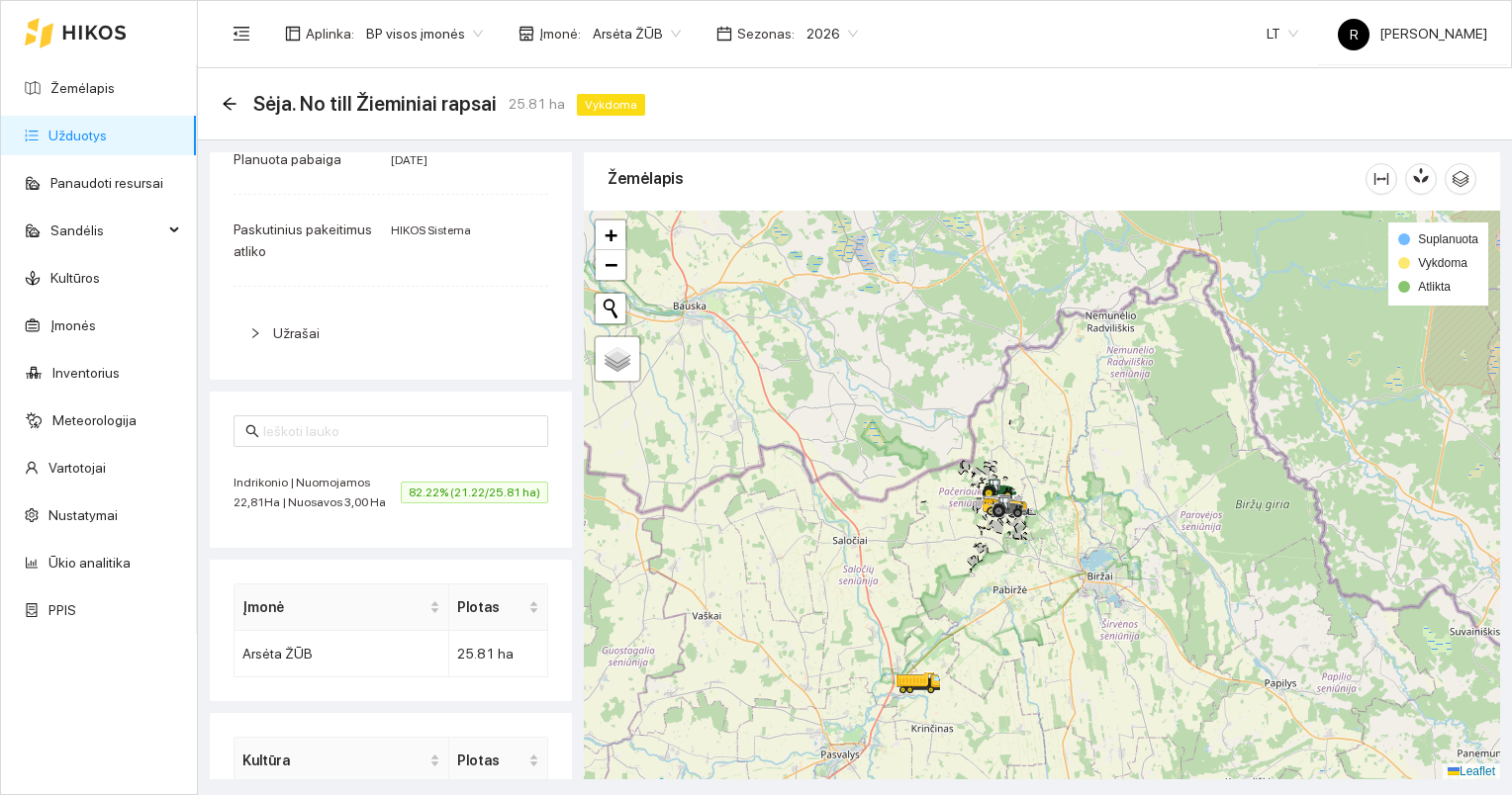
drag, startPoint x: 962, startPoint y: 589, endPoint x: 1119, endPoint y: 460, distance: 203.2
click at [969, 463] on div at bounding box center [1041, 495] width 916 height 570
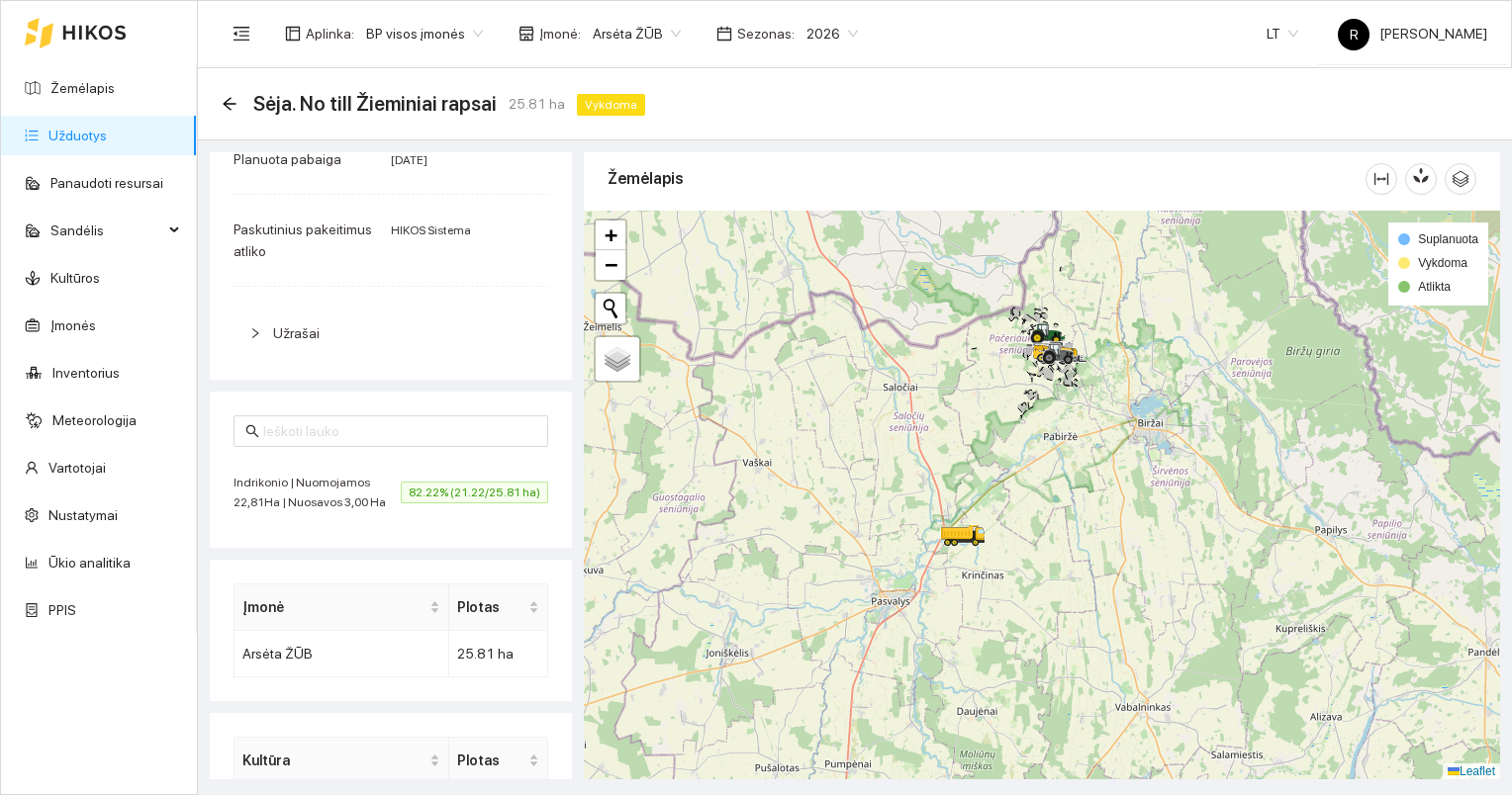
drag, startPoint x: 844, startPoint y: 440, endPoint x: 898, endPoint y: 554, distance: 126.1
click at [898, 522] on div at bounding box center [1041, 495] width 916 height 570
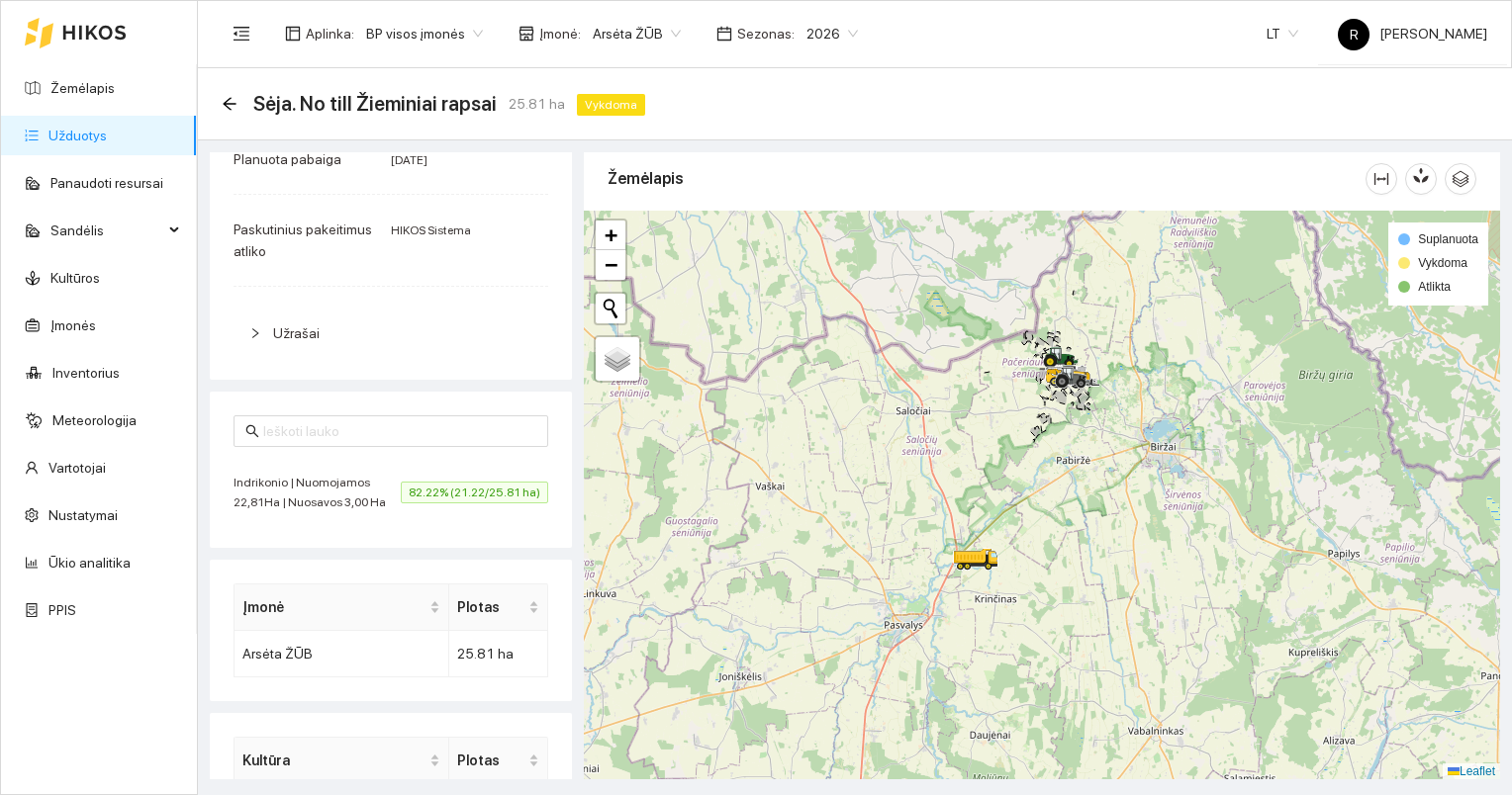
drag, startPoint x: 824, startPoint y: 488, endPoint x: 957, endPoint y: 466, distance: 134.8
click at [957, 466] on div at bounding box center [1041, 495] width 916 height 570
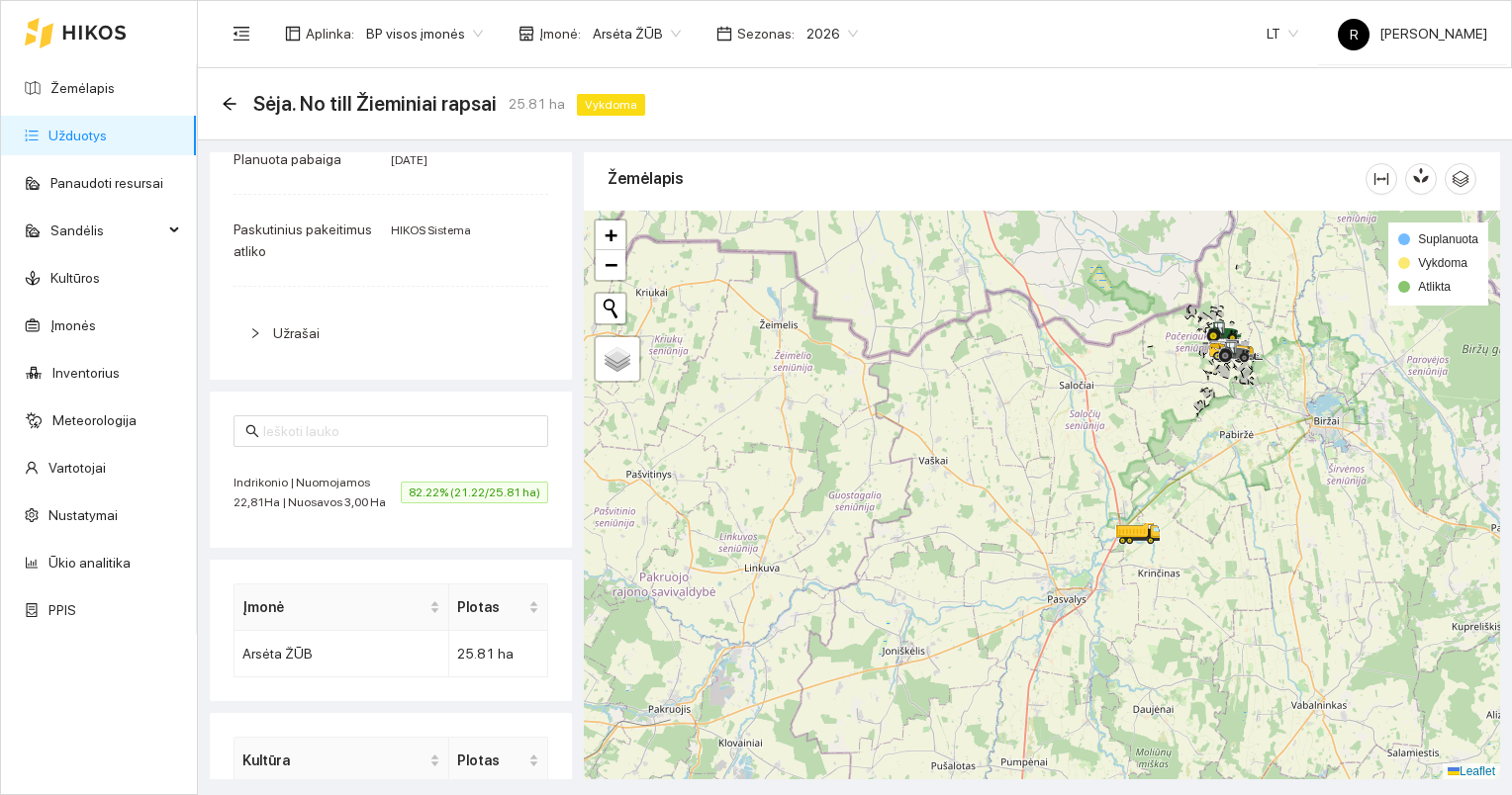
drag, startPoint x: 729, startPoint y: 464, endPoint x: 955, endPoint y: 456, distance: 226.1
click at [950, 457] on div at bounding box center [1041, 495] width 916 height 570
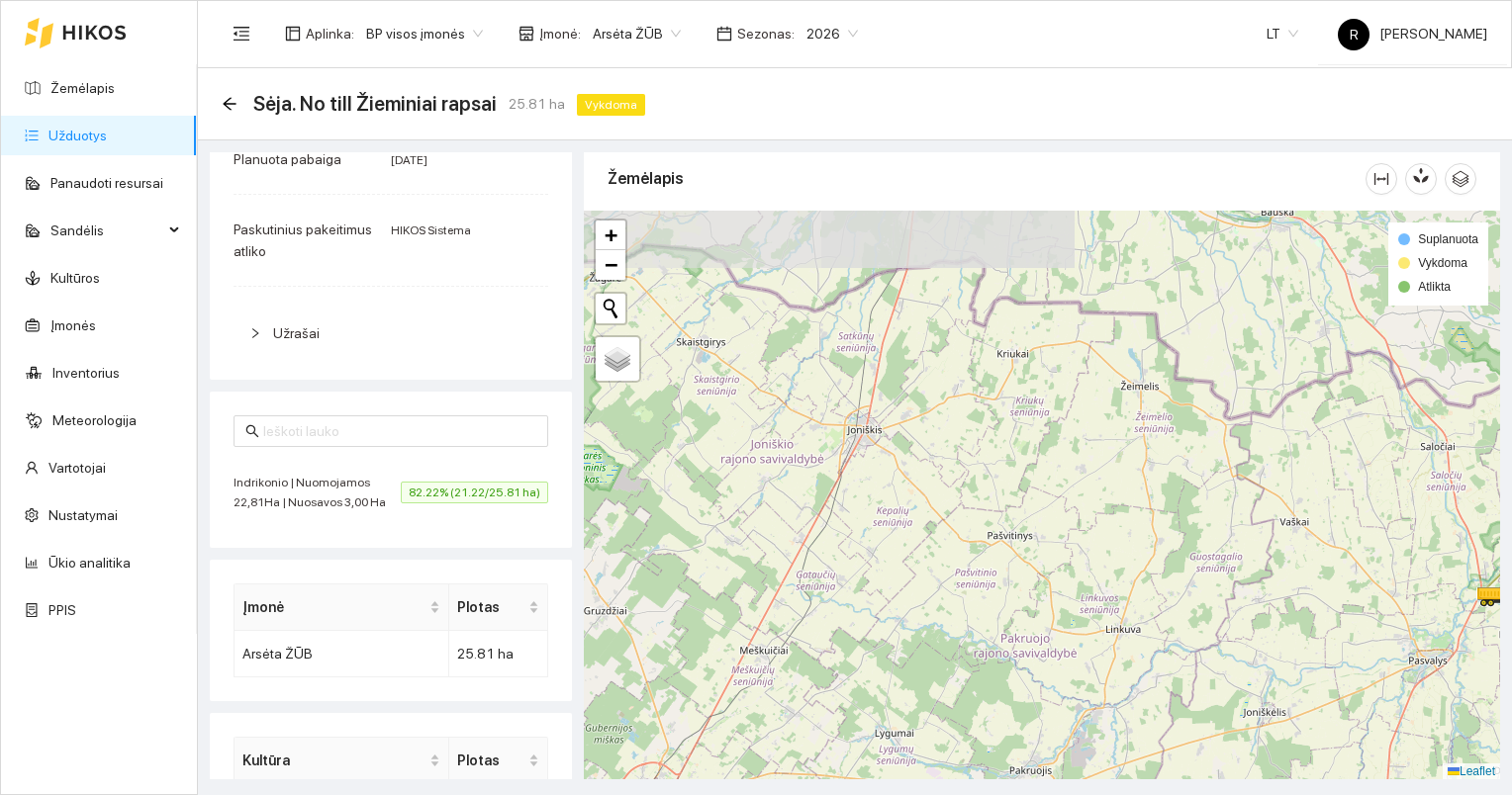
drag, startPoint x: 841, startPoint y: 451, endPoint x: 993, endPoint y: 508, distance: 162.3
click at [969, 516] on div at bounding box center [1041, 495] width 916 height 570
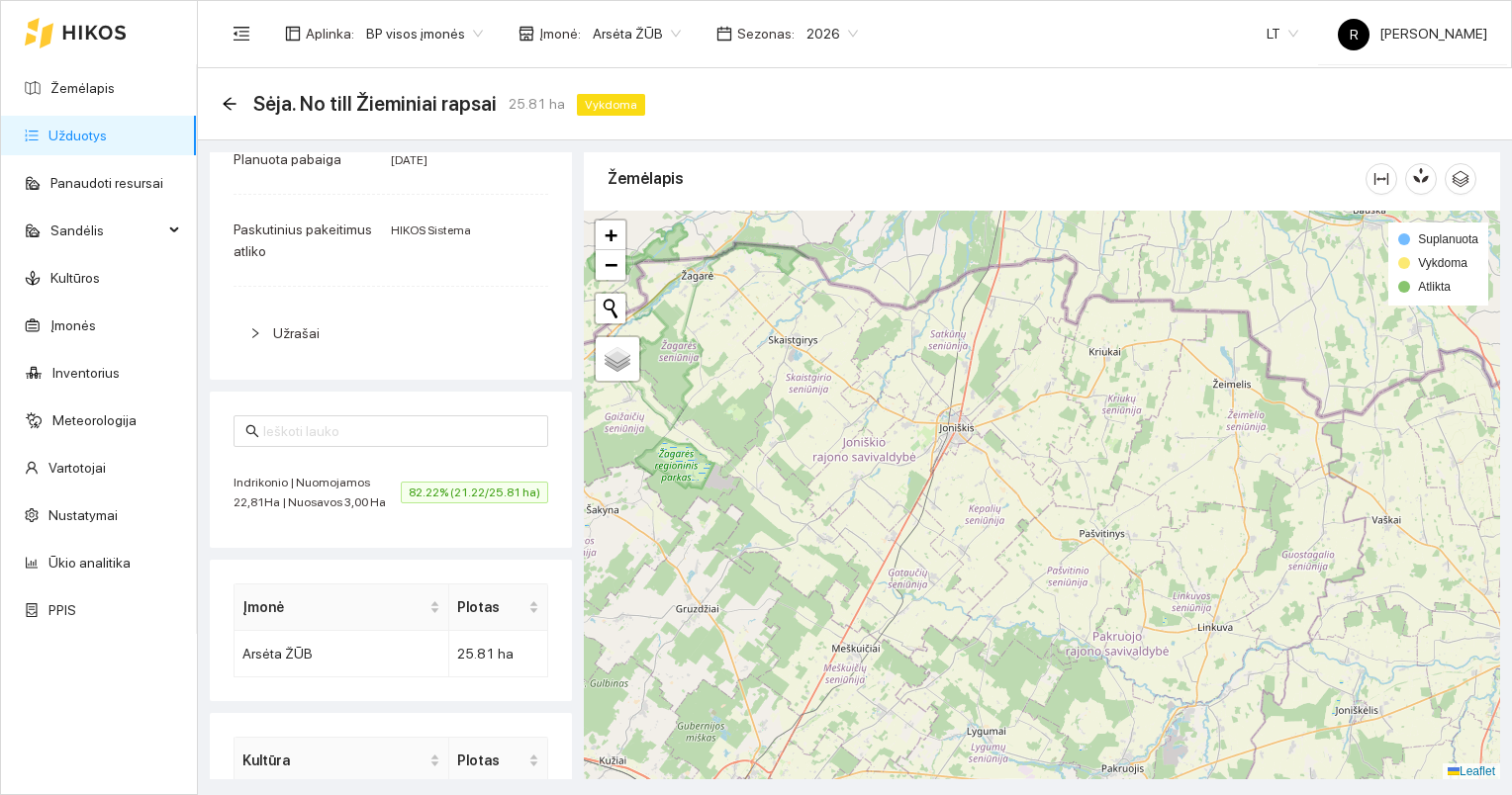
drag, startPoint x: 878, startPoint y: 504, endPoint x: 981, endPoint y: 502, distance: 103.0
click at [969, 502] on div at bounding box center [1041, 495] width 916 height 570
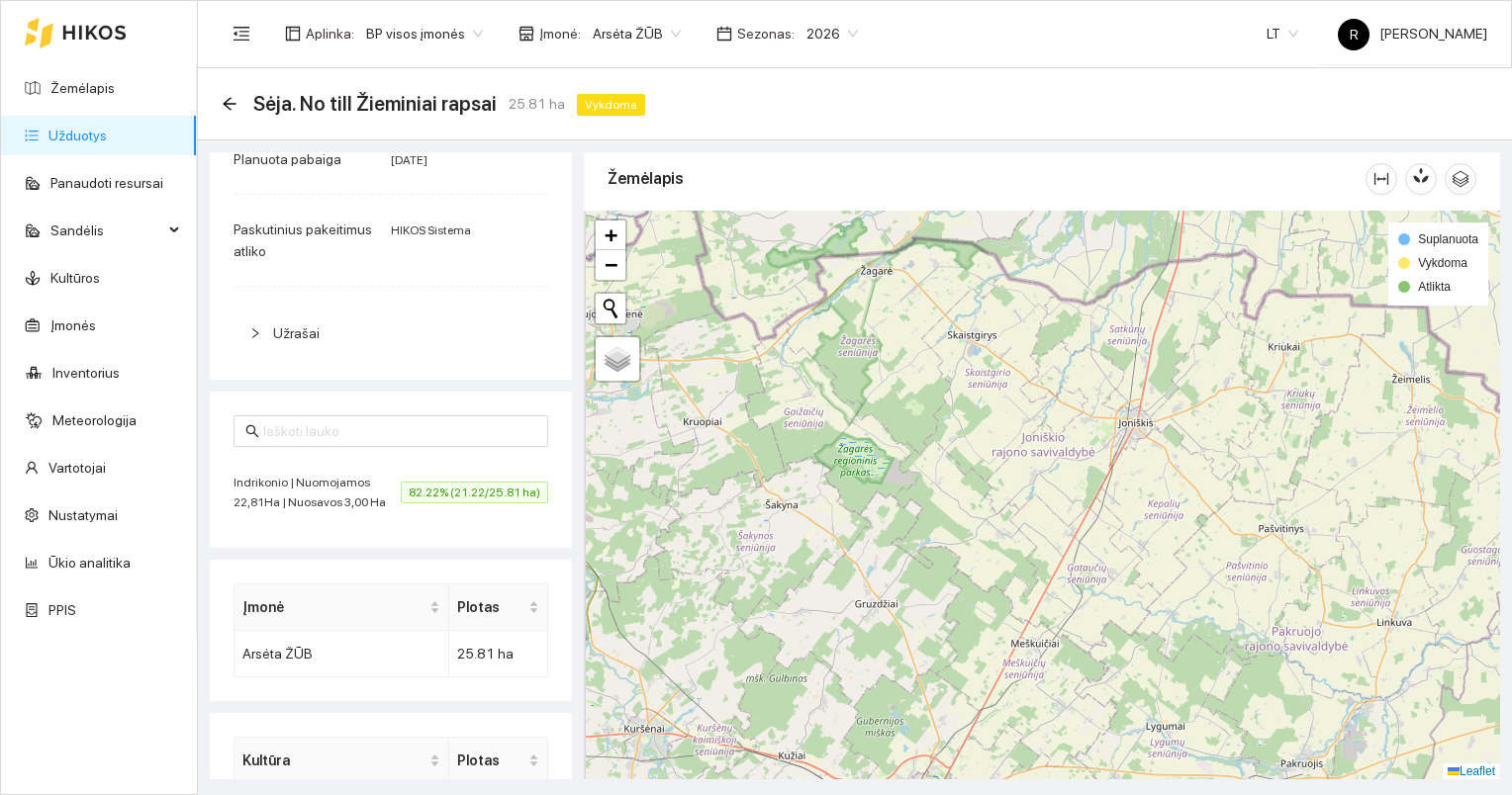
drag, startPoint x: 920, startPoint y: 489, endPoint x: 1042, endPoint y: 484, distance: 122.1
click at [969, 484] on div at bounding box center [1041, 495] width 916 height 570
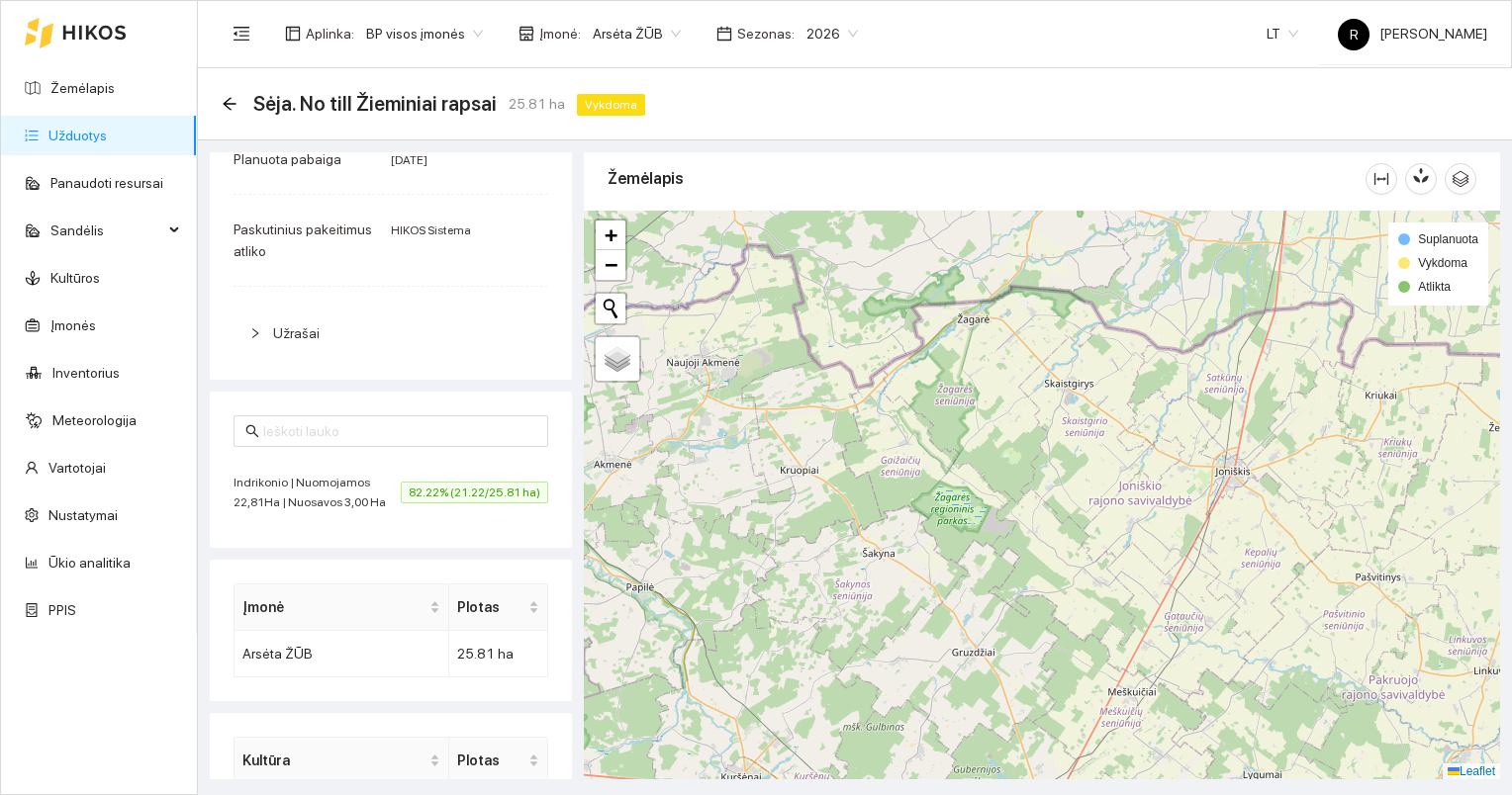
drag, startPoint x: 934, startPoint y: 469, endPoint x: 981, endPoint y: 491, distance: 51.9
click at [969, 491] on div at bounding box center [1041, 495] width 916 height 570
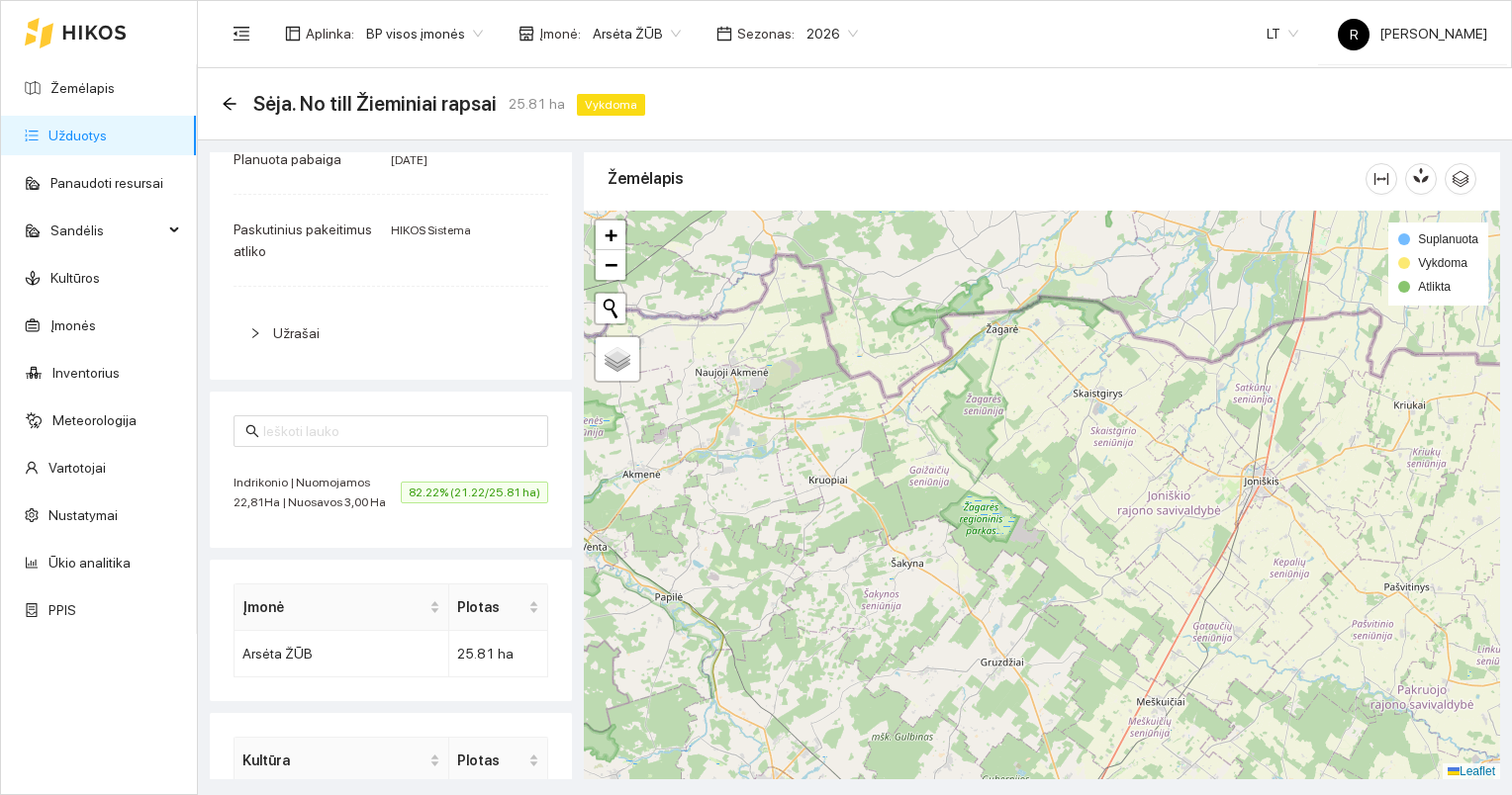
drag, startPoint x: 985, startPoint y: 506, endPoint x: 993, endPoint y: 492, distance: 16.1
click at [969, 502] on div at bounding box center [1041, 495] width 916 height 570
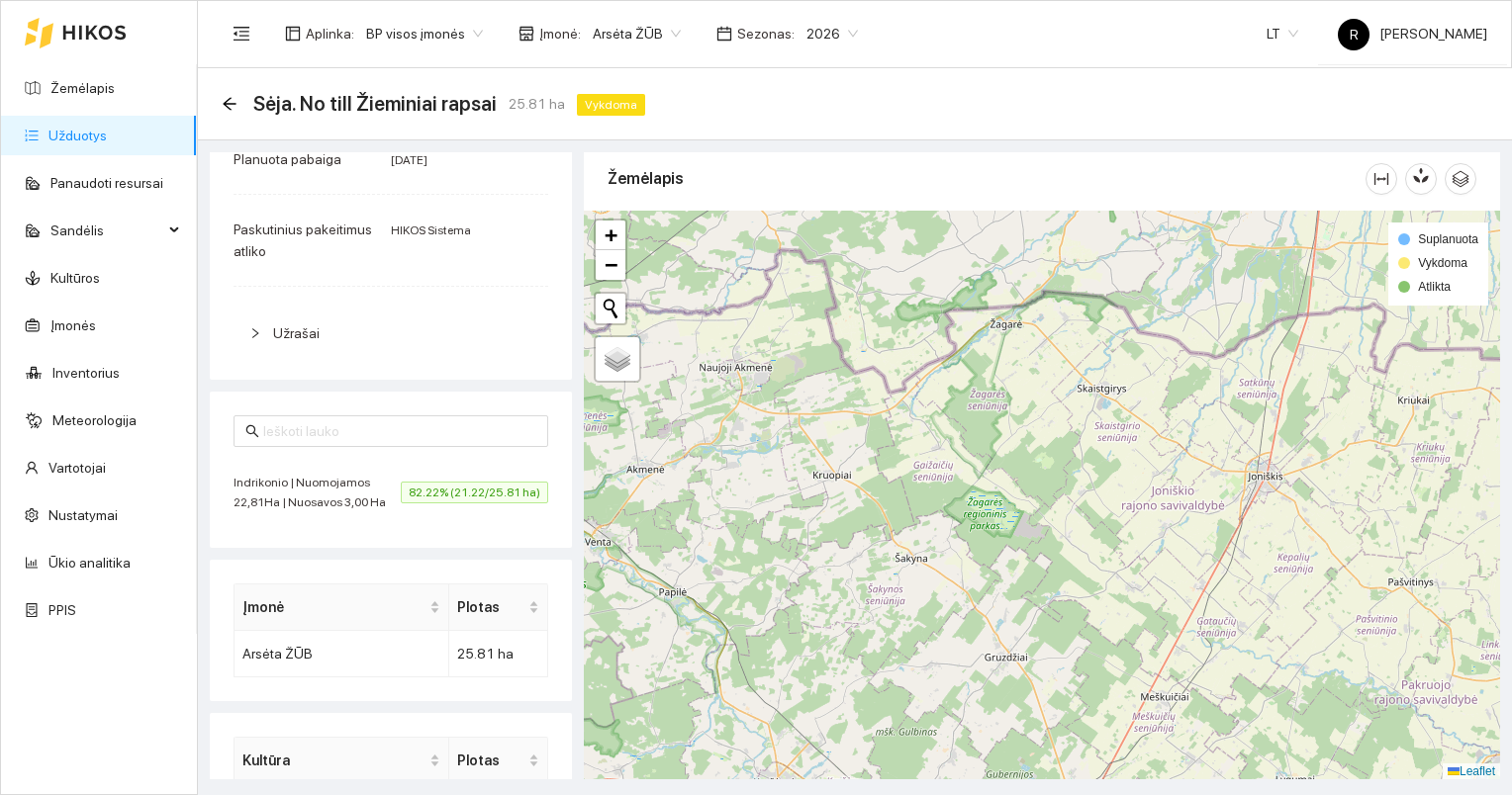
drag, startPoint x: 1143, startPoint y: 426, endPoint x: 767, endPoint y: 398, distance: 377.0
click at [767, 398] on div at bounding box center [1041, 495] width 916 height 570
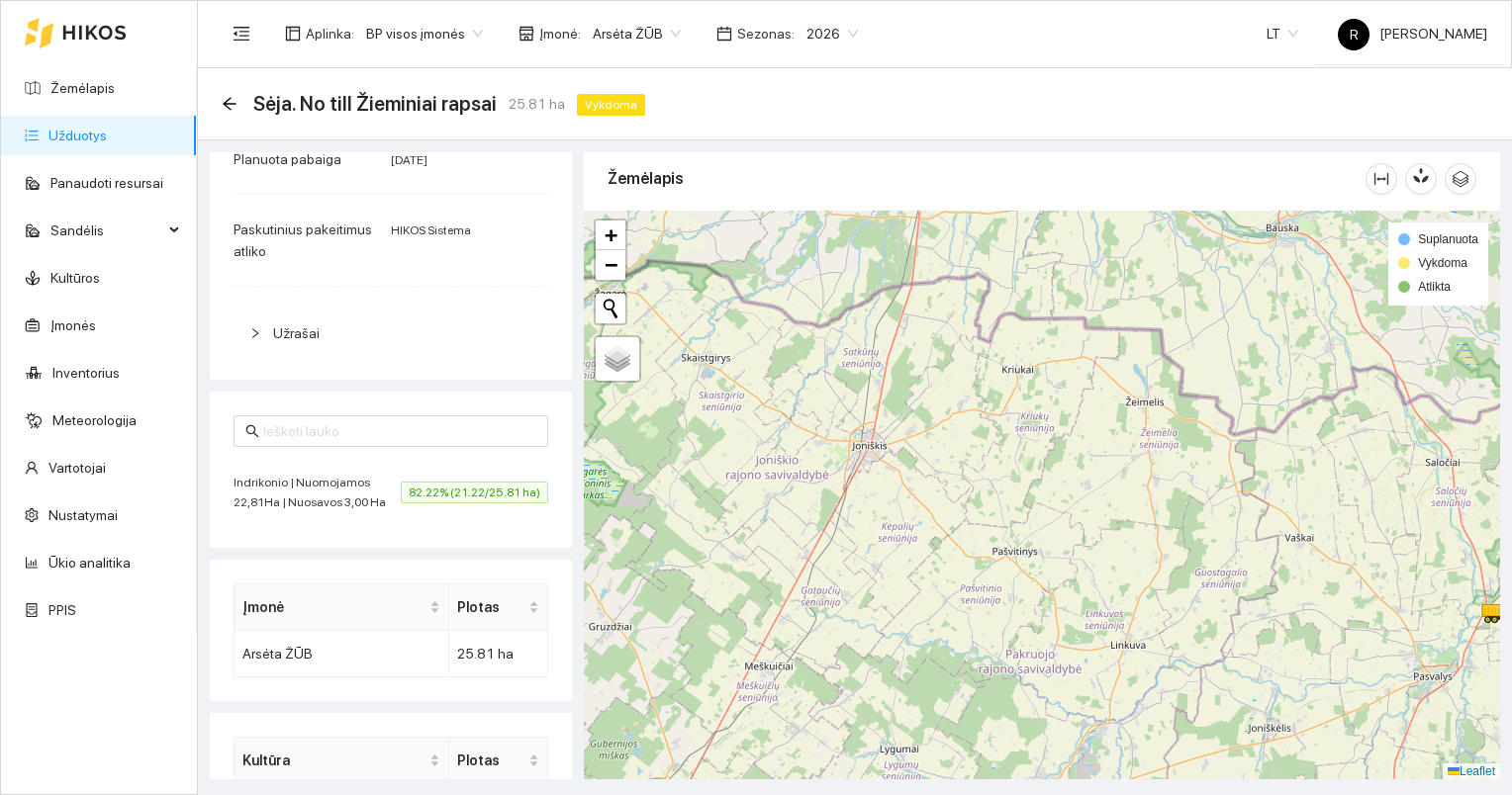
drag, startPoint x: 1097, startPoint y: 430, endPoint x: 984, endPoint y: 399, distance: 117.2
click at [969, 399] on div at bounding box center [1041, 495] width 916 height 570
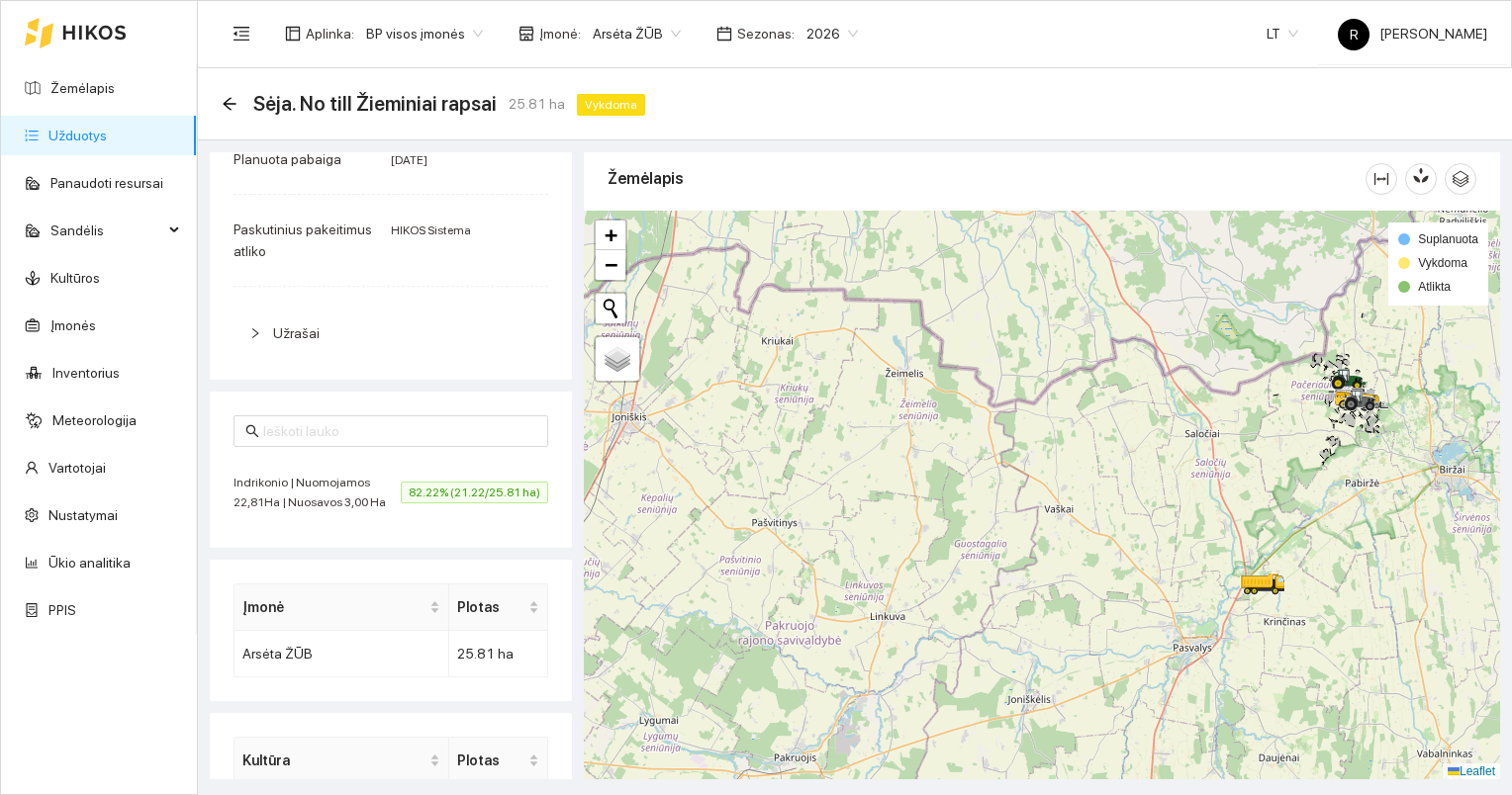
drag, startPoint x: 1216, startPoint y: 403, endPoint x: 937, endPoint y: 410, distance: 279.1
click at [937, 410] on div at bounding box center [1041, 495] width 916 height 570
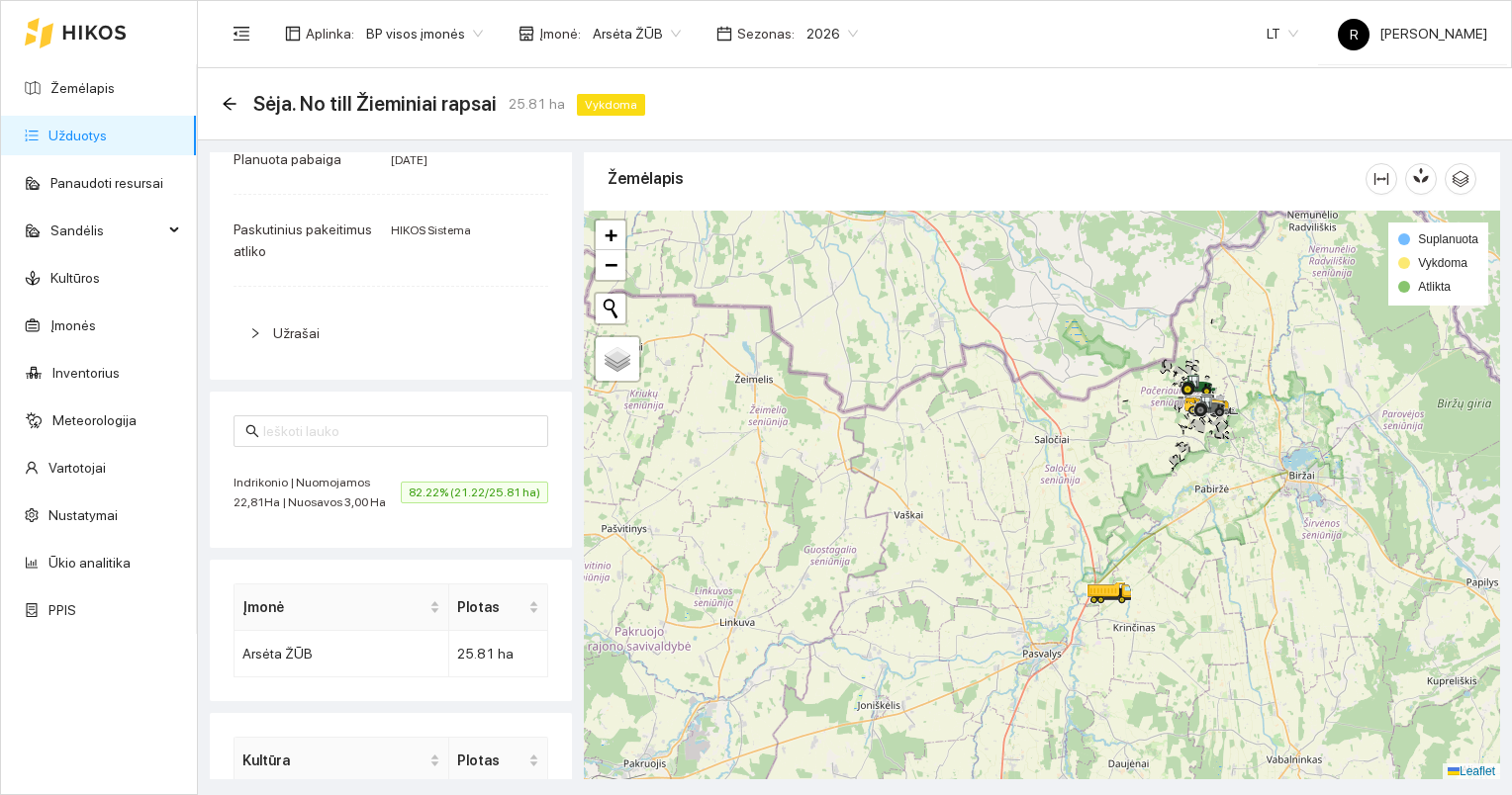
scroll to position [421, 0]
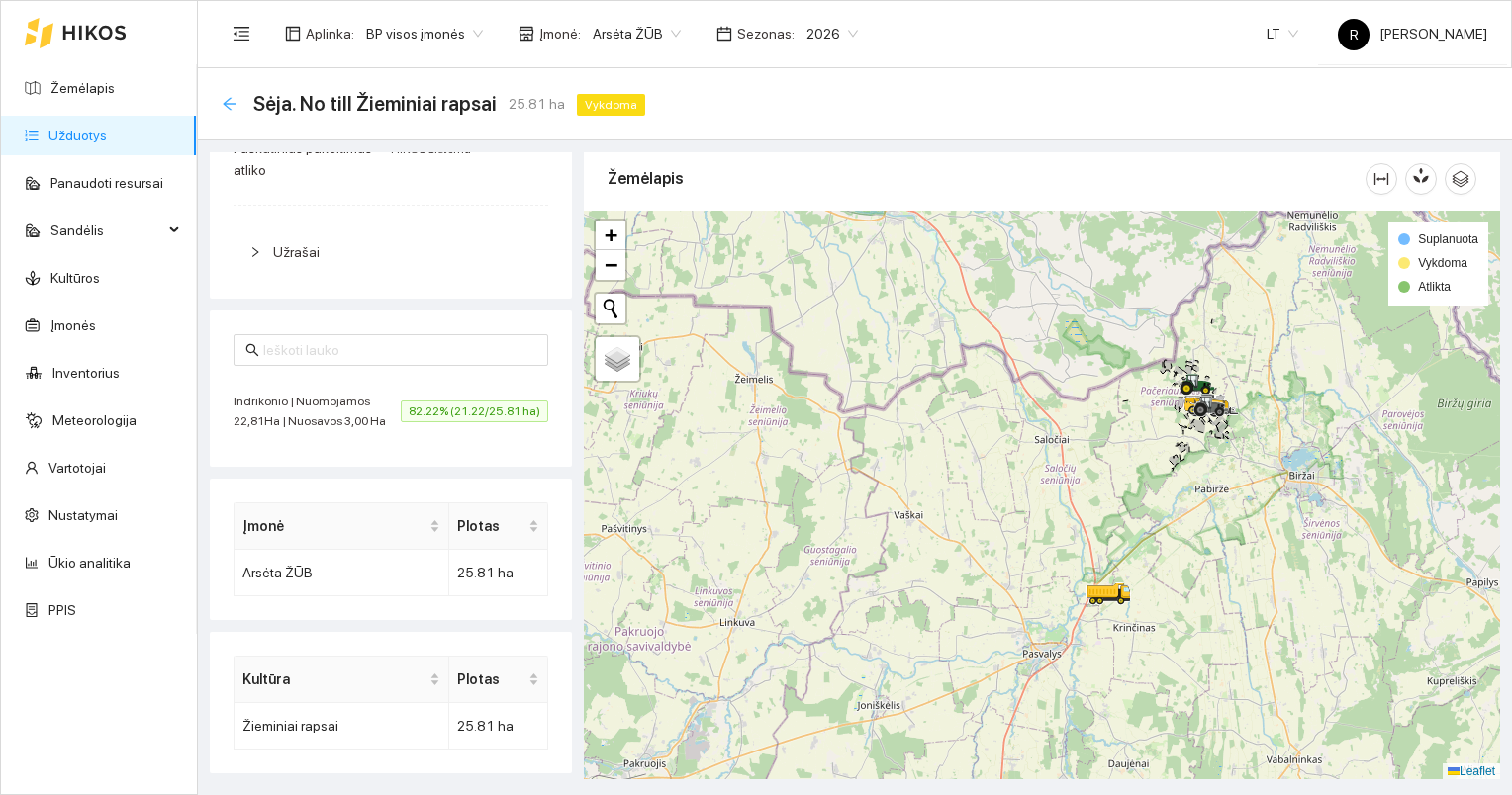
click at [222, 102] on icon "arrow-left" at bounding box center [230, 104] width 16 height 16
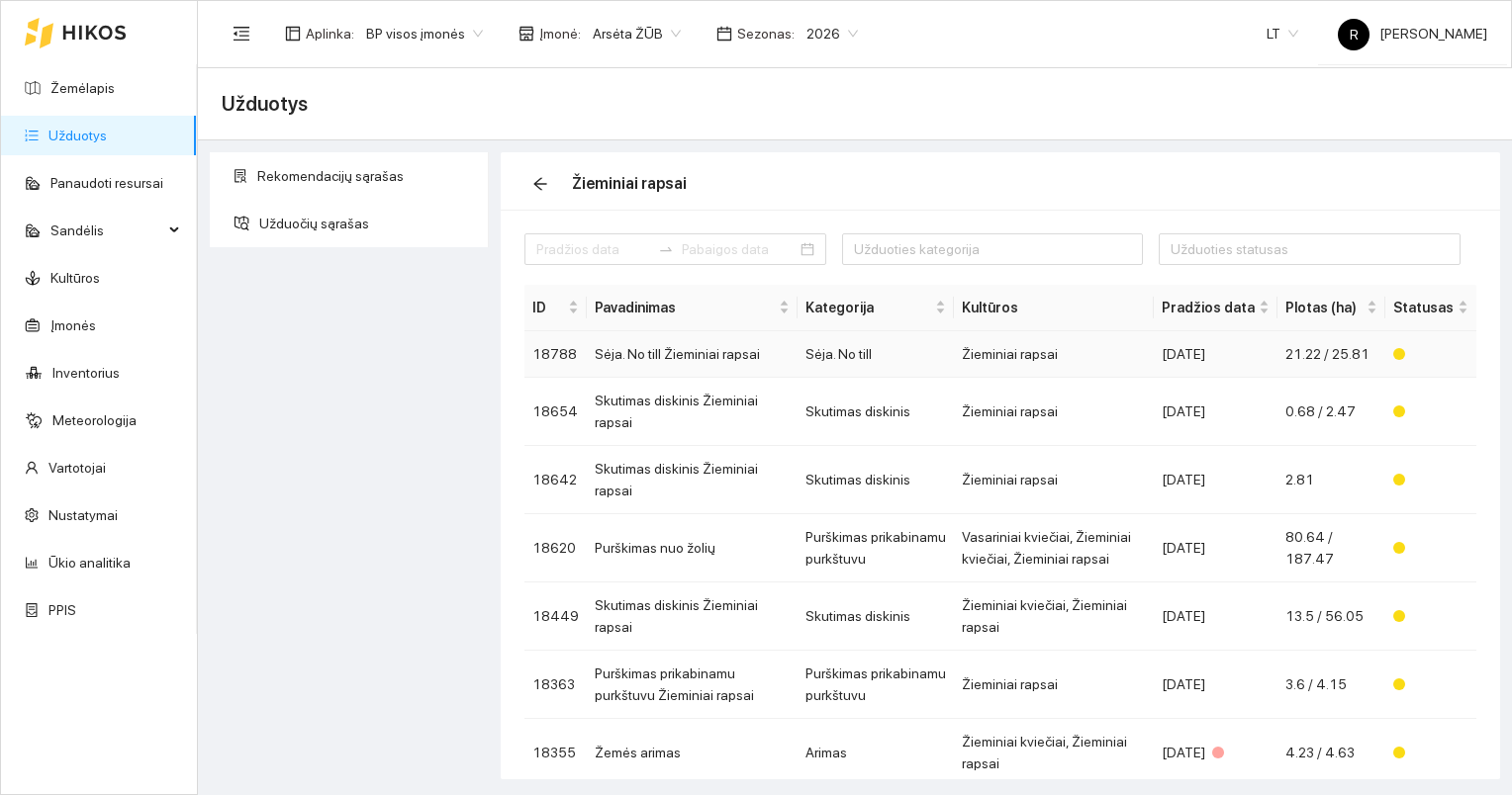
click at [687, 361] on td "Sėja. No till Žieminiai rapsai" at bounding box center [691, 355] width 211 height 47
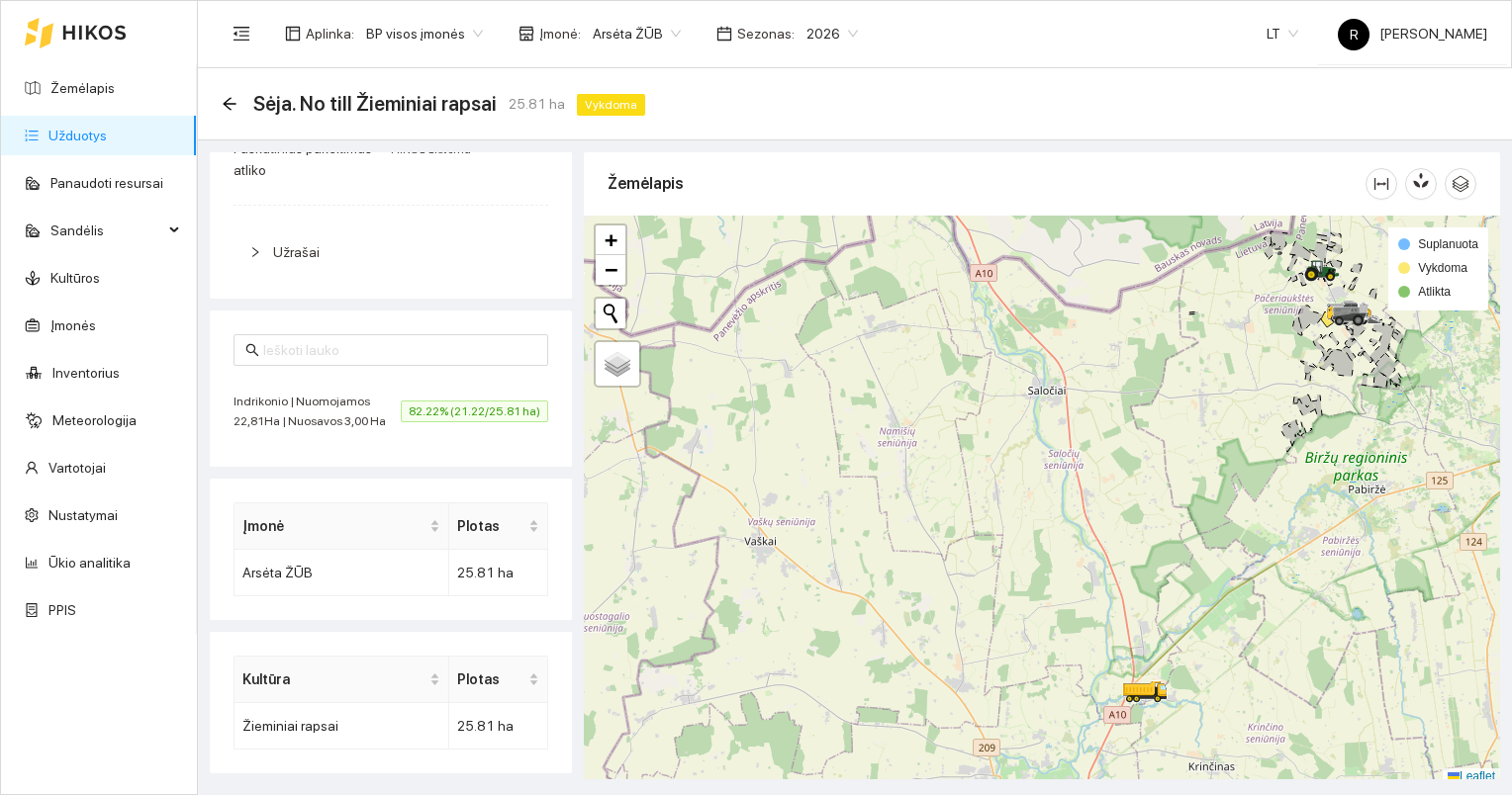
scroll to position [5, 0]
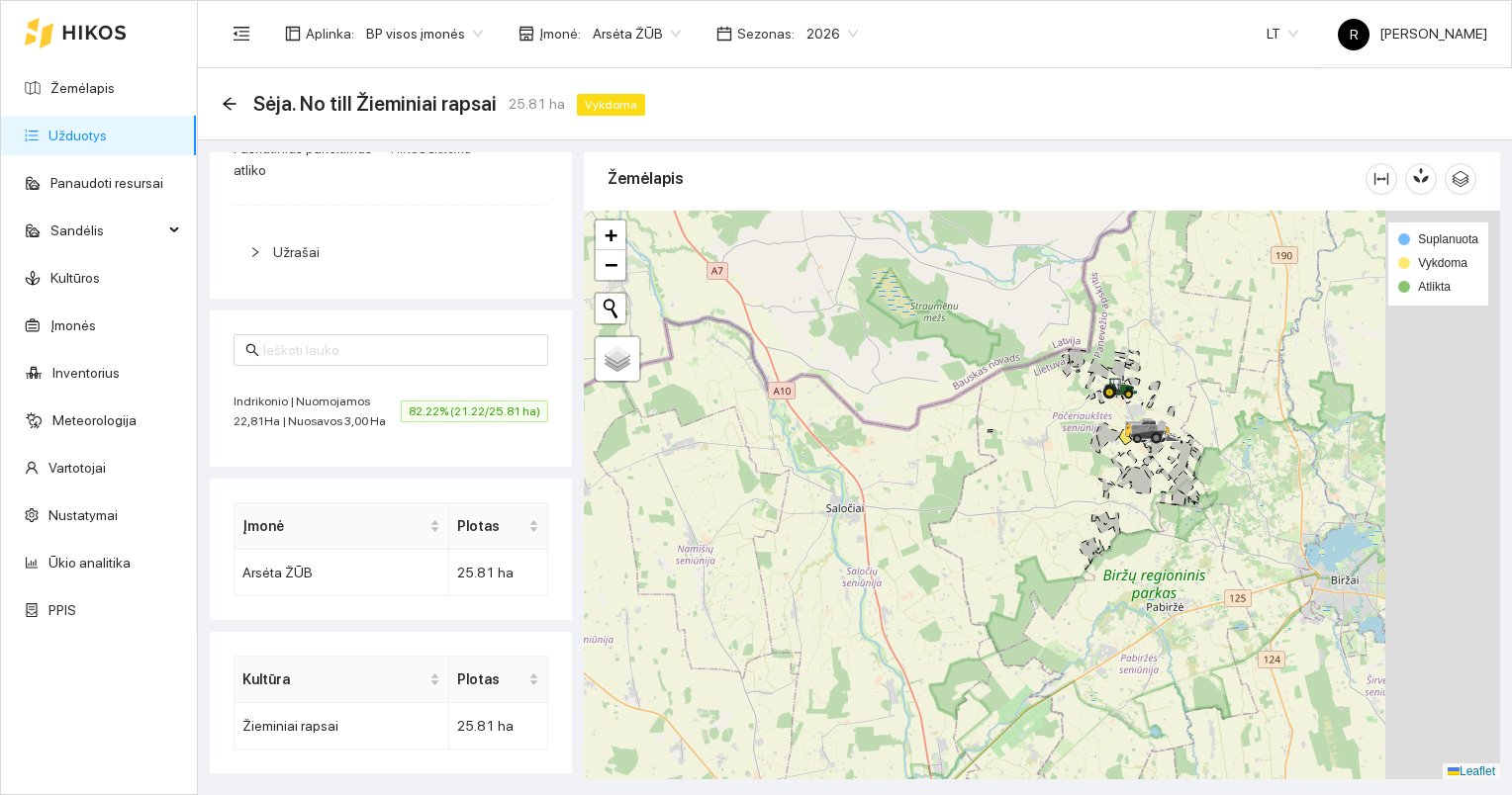
drag, startPoint x: 1186, startPoint y: 455, endPoint x: 985, endPoint y: 577, distance: 235.1
click at [969, 522] on div at bounding box center [1041, 495] width 916 height 570
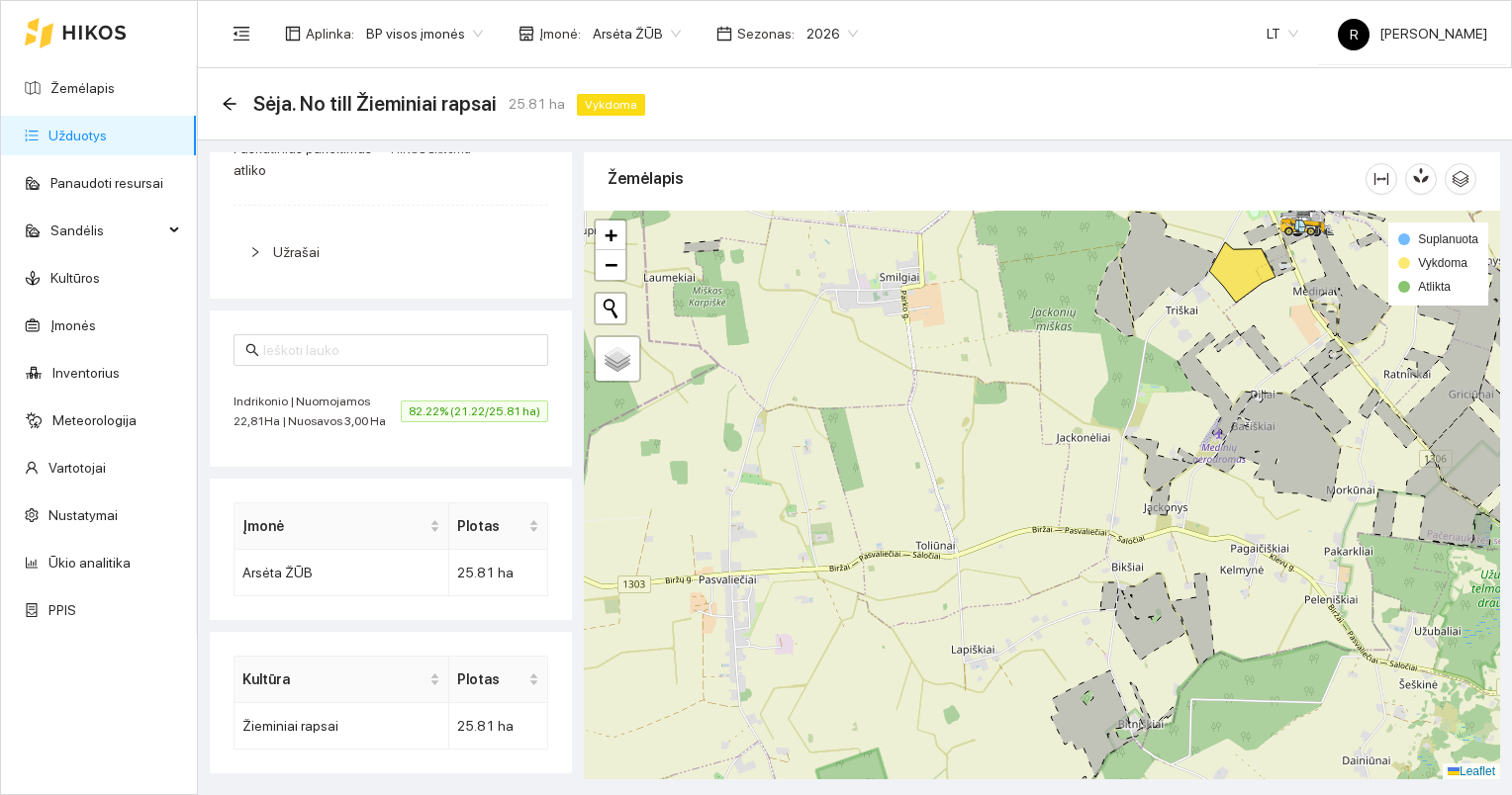
drag, startPoint x: 1124, startPoint y: 442, endPoint x: 1053, endPoint y: 527, distance: 110.8
click at [969, 522] on div at bounding box center [1041, 495] width 916 height 570
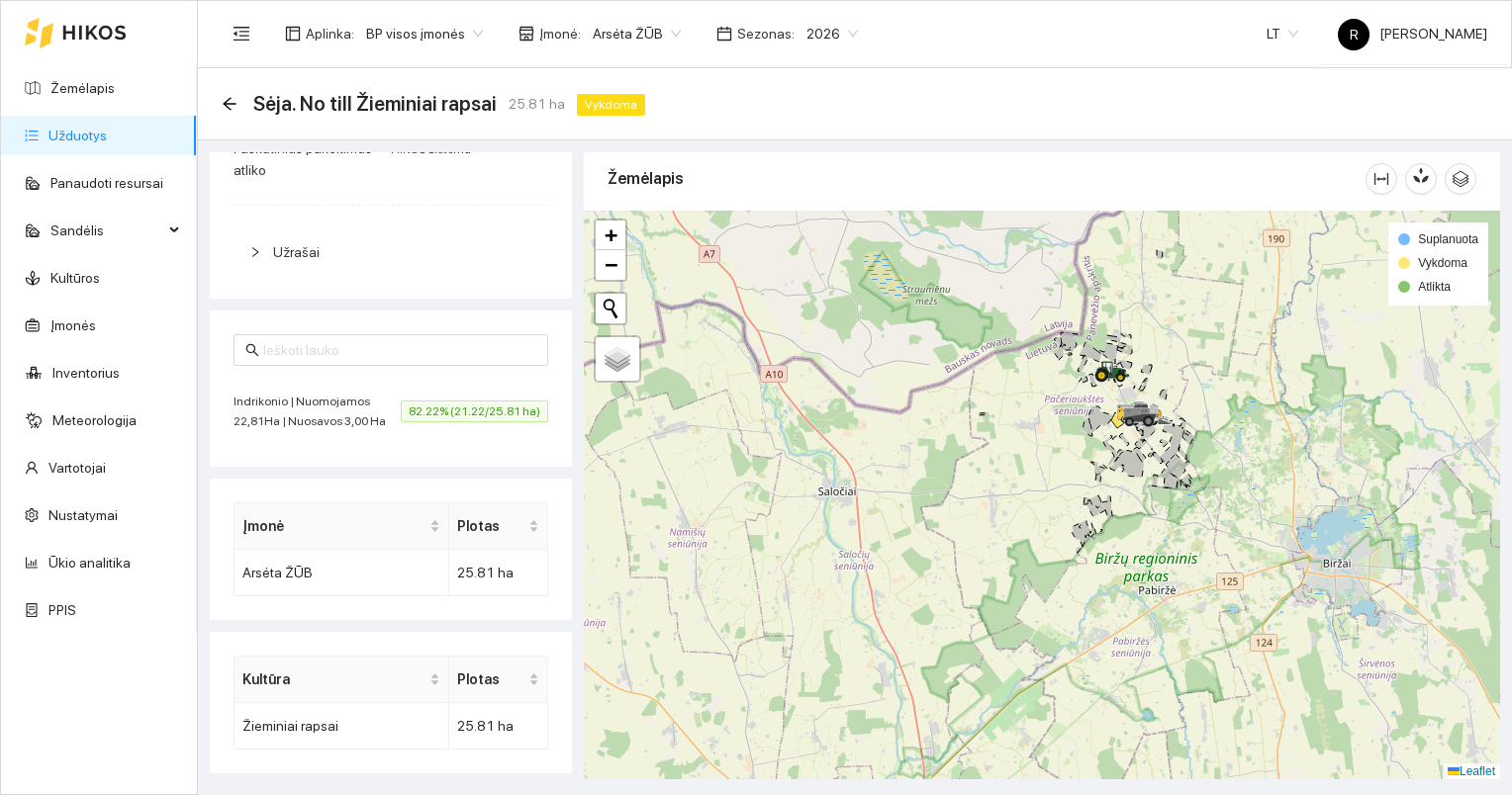
drag, startPoint x: 1118, startPoint y: 422, endPoint x: 1051, endPoint y: 573, distance: 165.2
click at [969, 427] on icon at bounding box center [1143, 415] width 55 height 24
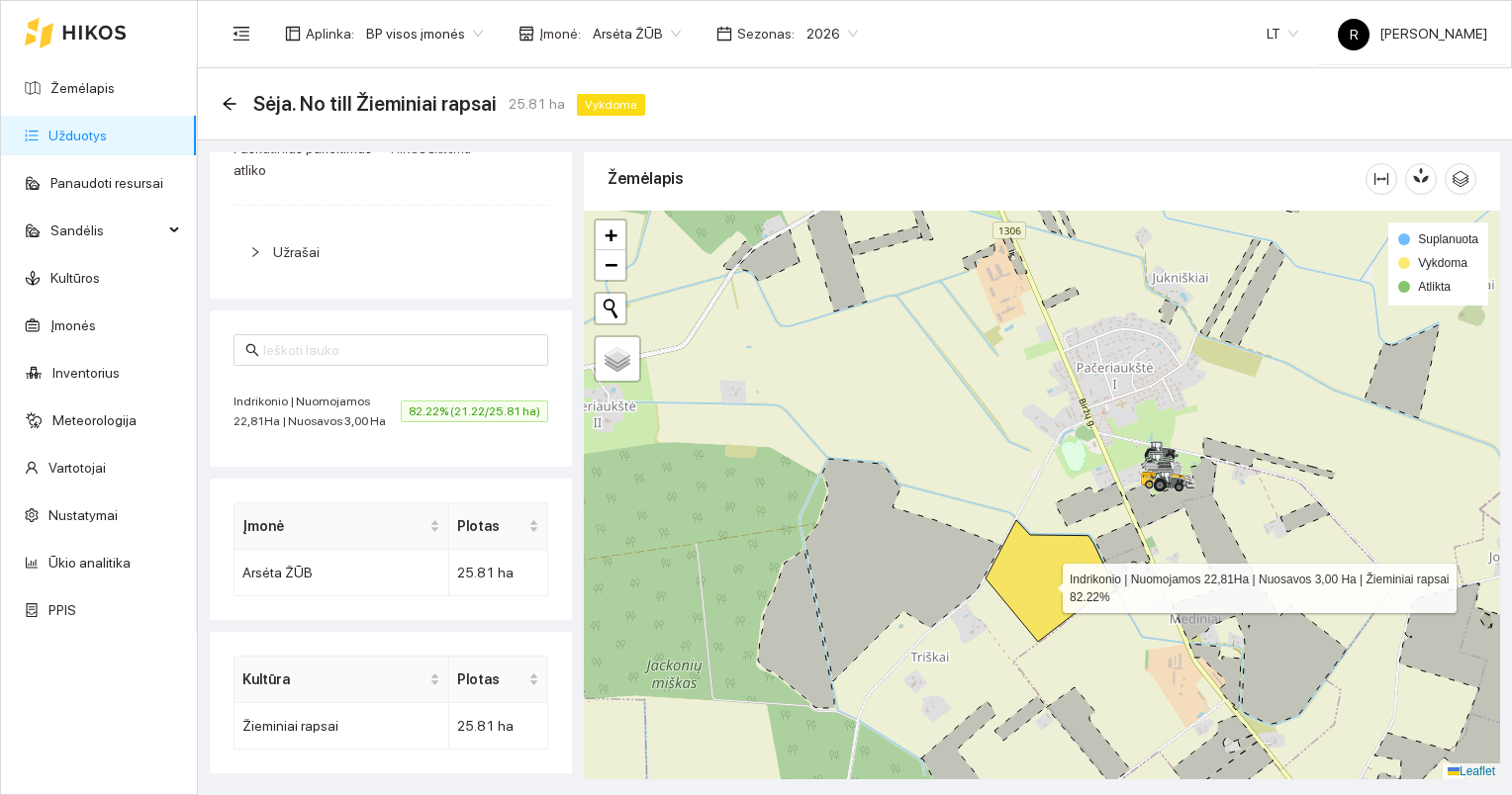
click at [969, 522] on icon at bounding box center [1051, 581] width 131 height 122
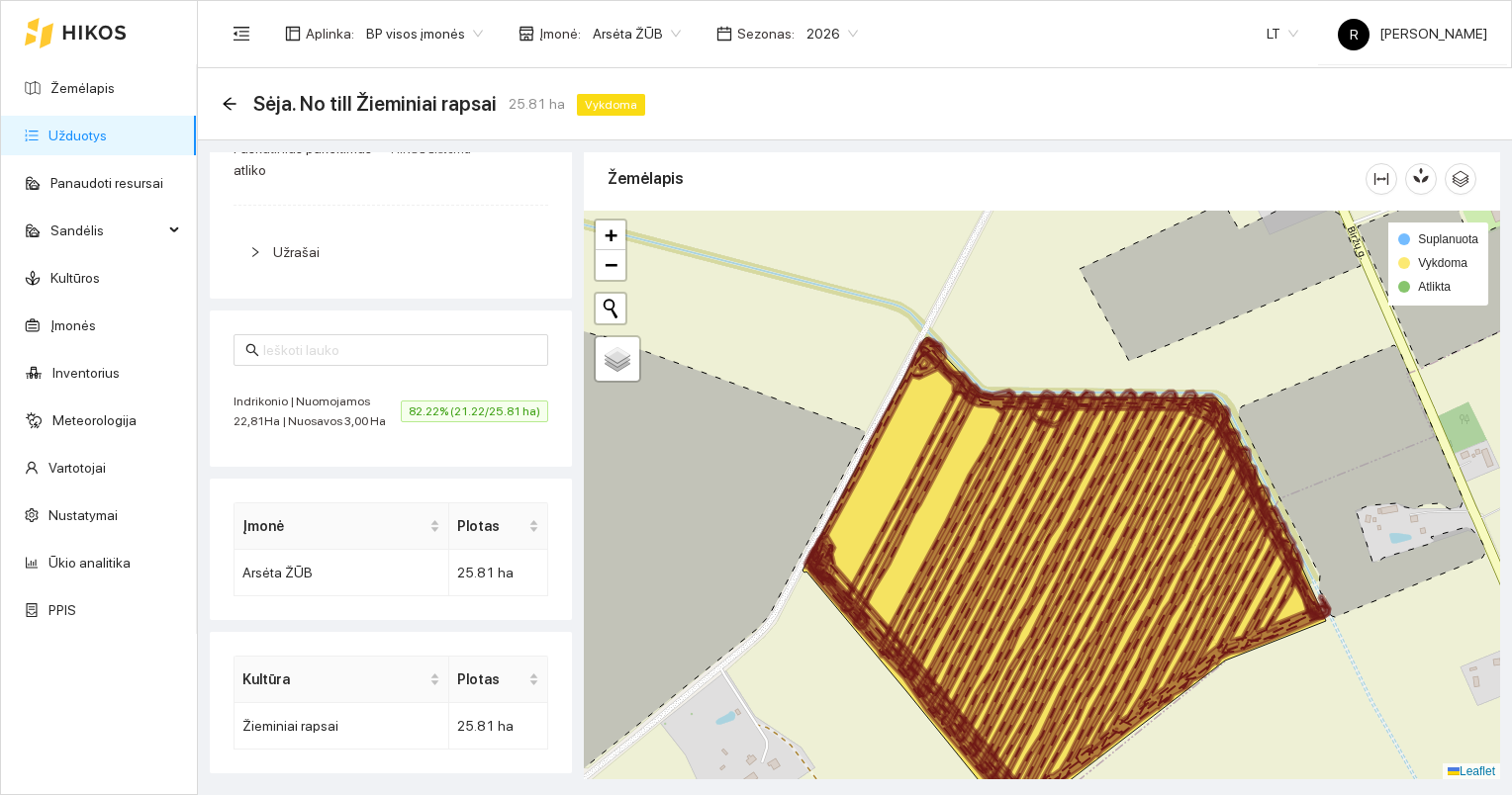
drag, startPoint x: 973, startPoint y: 550, endPoint x: 1113, endPoint y: 599, distance: 148.3
click at [969, 522] on icon at bounding box center [1002, 577] width 388 height 477
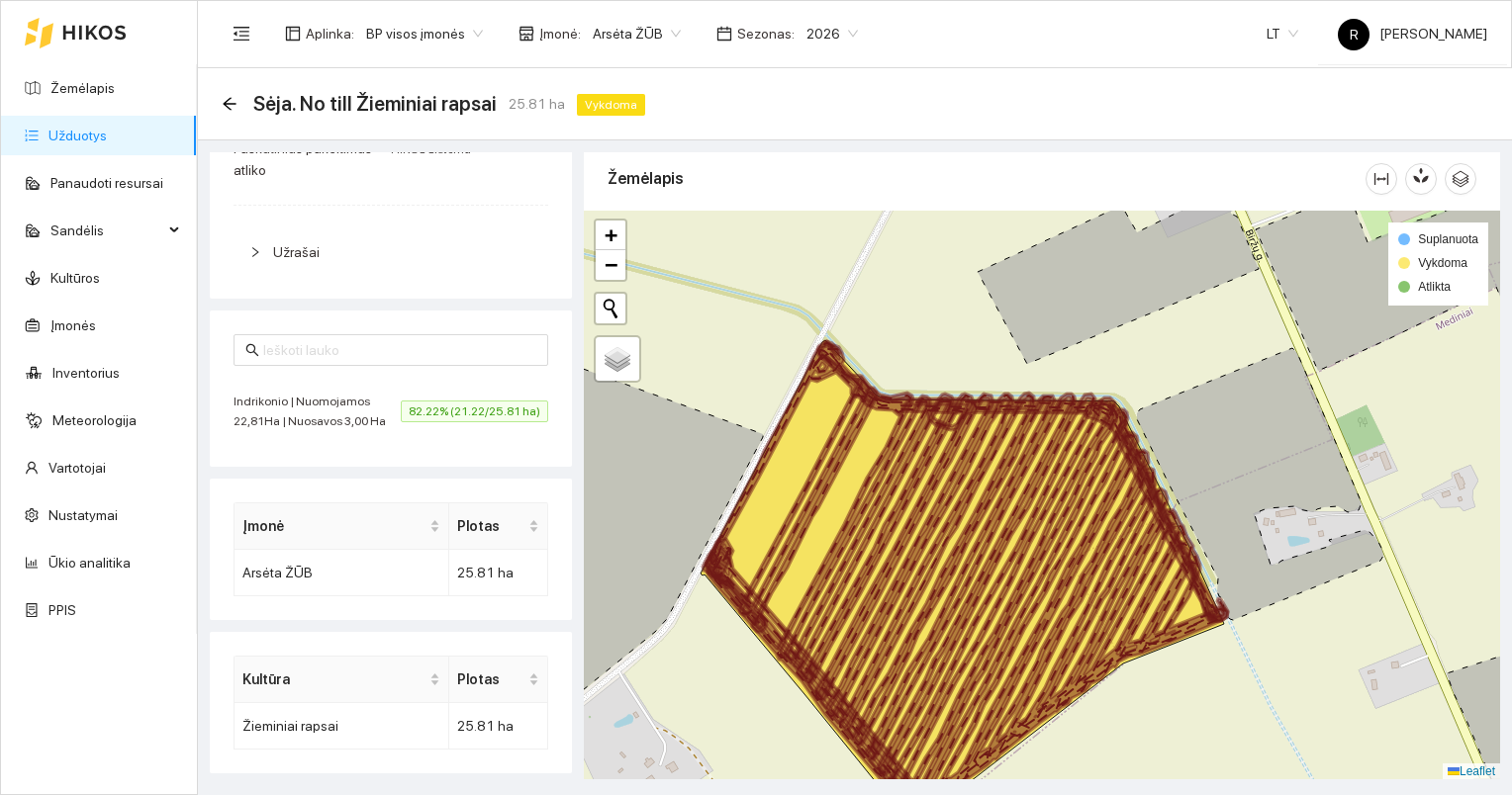
click at [880, 517] on icon at bounding box center [900, 580] width 388 height 477
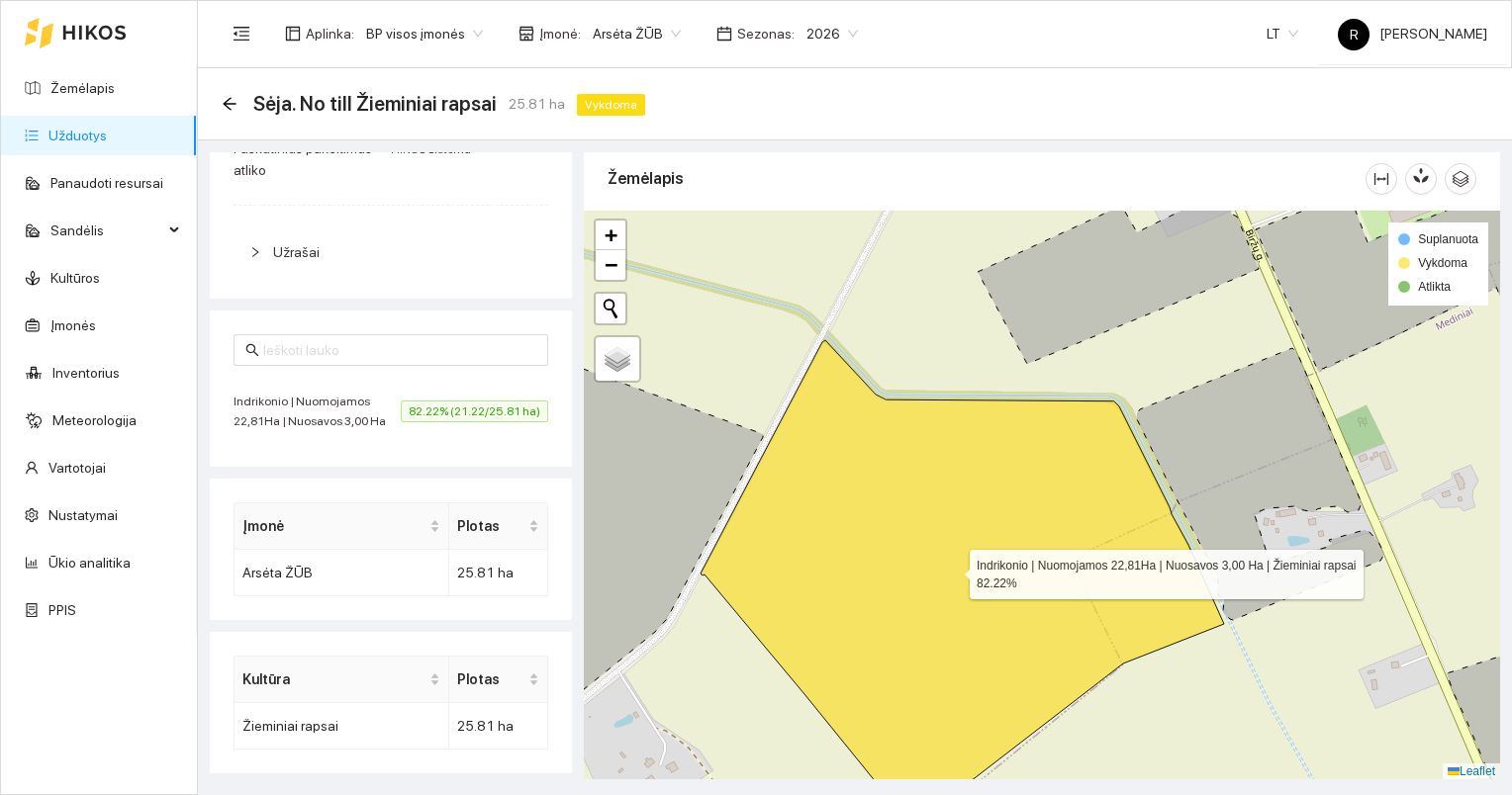
click at [880, 517] on icon at bounding box center [962, 584] width 523 height 487
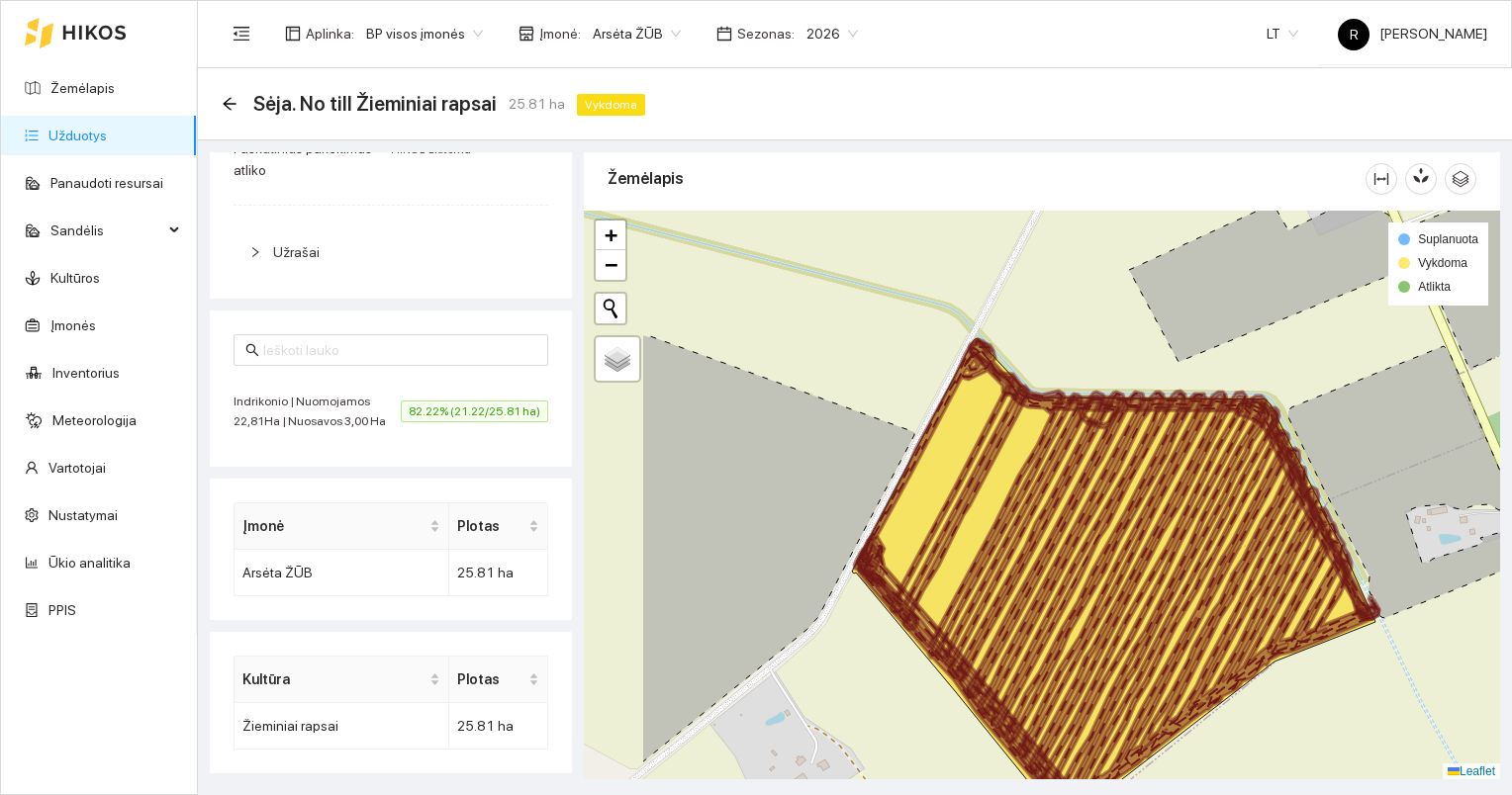
drag, startPoint x: 879, startPoint y: 516, endPoint x: 1037, endPoint y: 514, distance: 158.0
click at [969, 514] on icon at bounding box center [1052, 578] width 388 height 477
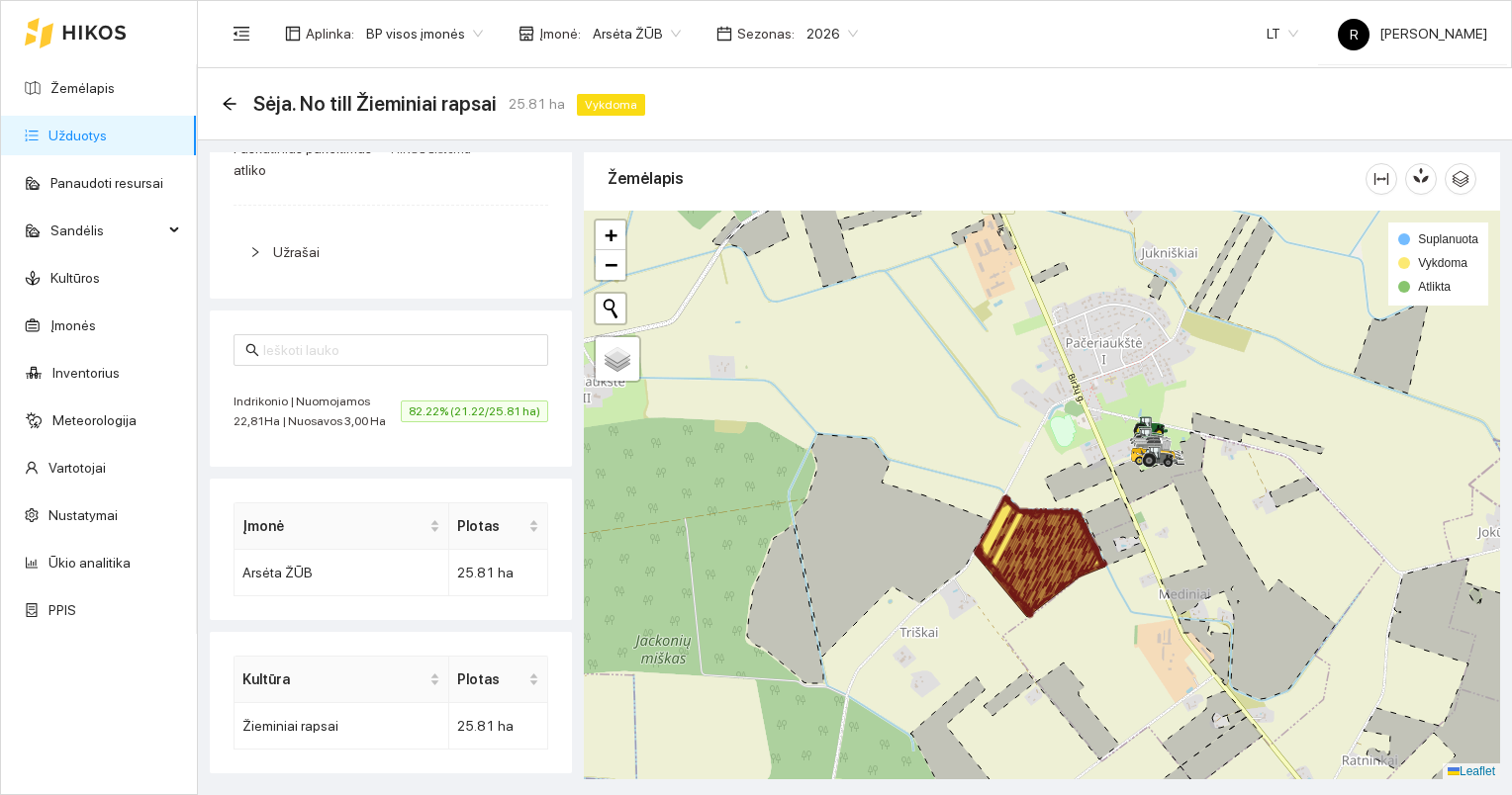
drag, startPoint x: 1053, startPoint y: 510, endPoint x: 1053, endPoint y: 561, distance: 51.0
click at [969, 522] on icon at bounding box center [1025, 555] width 98 height 119
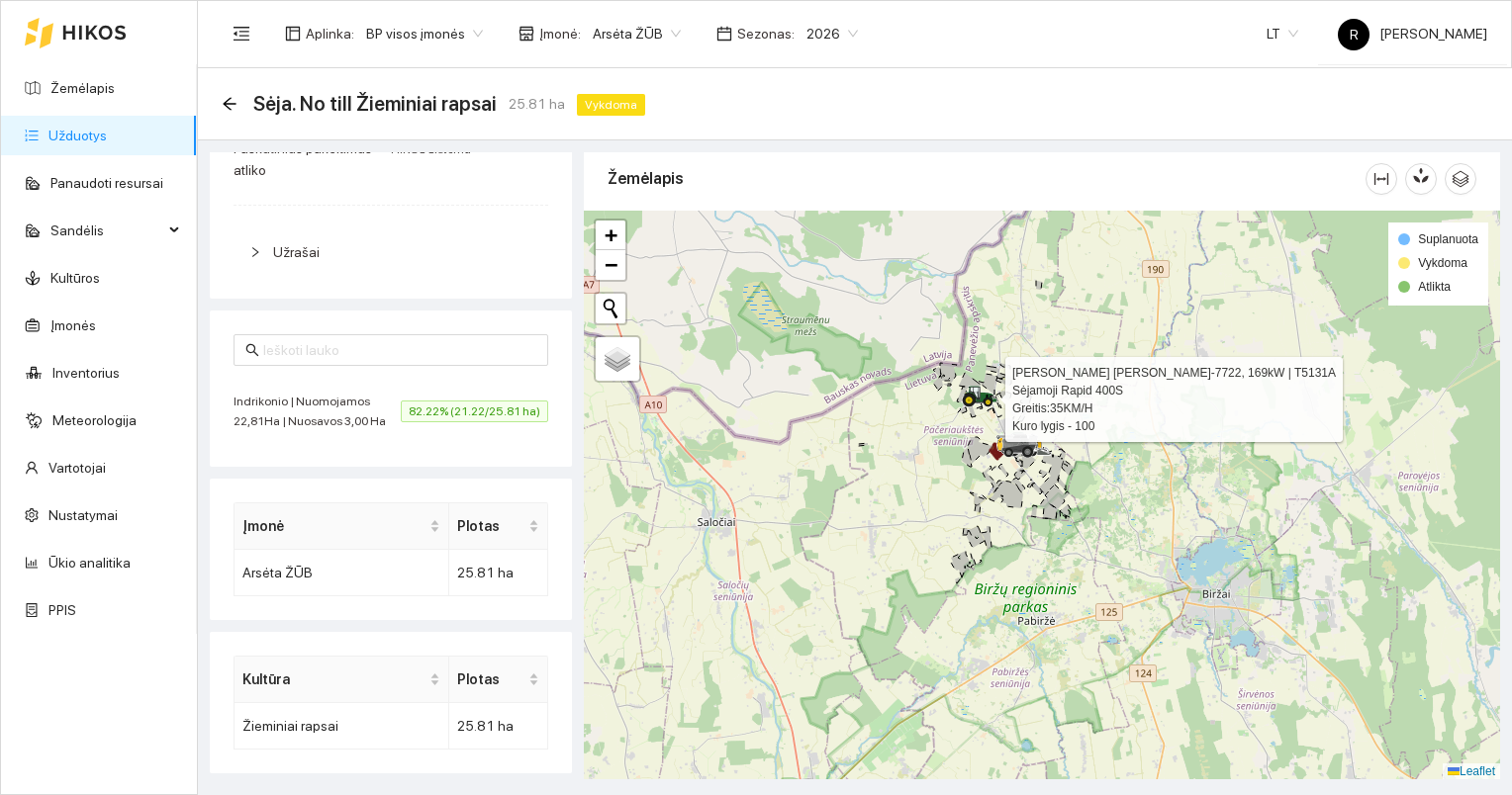
drag, startPoint x: 963, startPoint y: 427, endPoint x: 950, endPoint y: 495, distance: 69.2
click at [962, 431] on div at bounding box center [968, 406] width 12 height 50
